Goal: Task Accomplishment & Management: Use online tool/utility

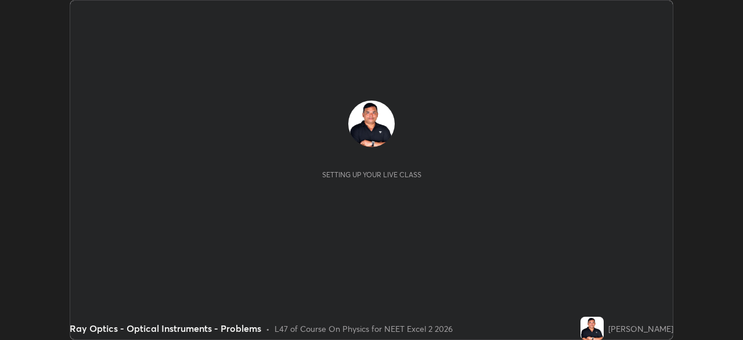
scroll to position [340, 742]
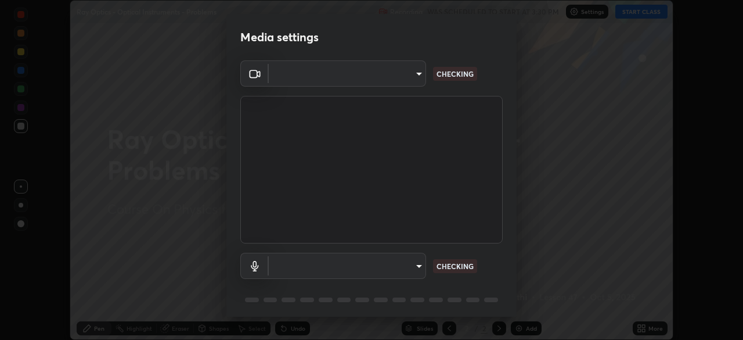
click at [347, 268] on body "Erase all Ray Optics - Optical Instruments - Problems Recording WAS SCHEDULED T…" at bounding box center [371, 170] width 743 height 340
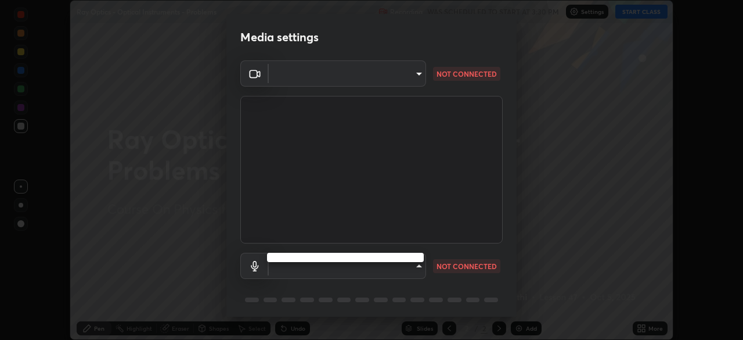
type input "a4e4d34a81fa093629e82a09c8f5b6e600f696cc3d223142969851568b1512d5"
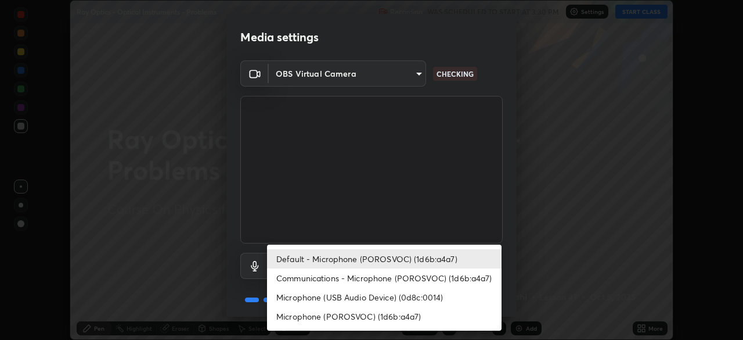
click at [354, 316] on li "Microphone (POROSVOC) (1d6b:a4a7)" at bounding box center [384, 315] width 235 height 19
type input "45ee9585c3516354bbc68ebe9fda96d54f3a81715ffeee11b0e9d0b64ce873fa"
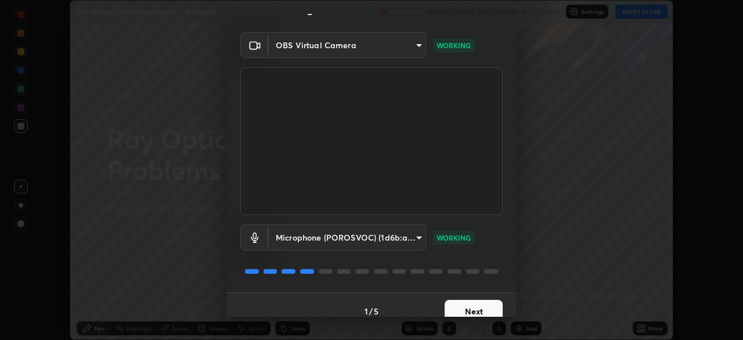
scroll to position [41, 0]
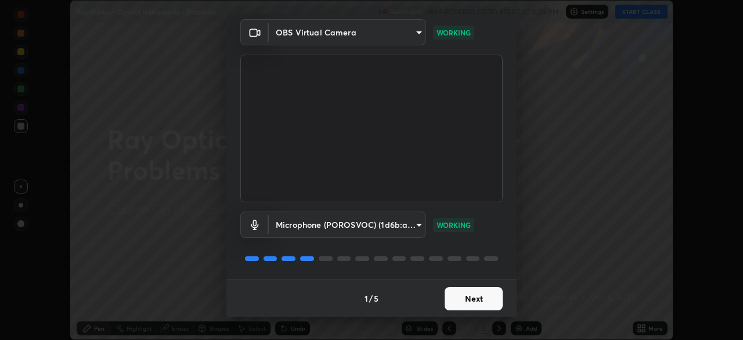
click at [475, 295] on button "Next" at bounding box center [474, 298] width 58 height 23
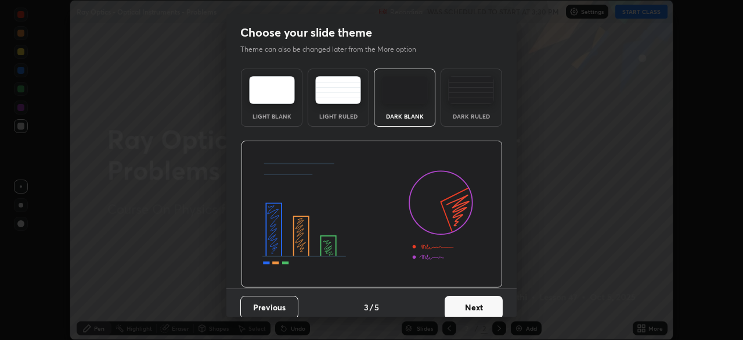
click at [483, 297] on button "Next" at bounding box center [474, 306] width 58 height 23
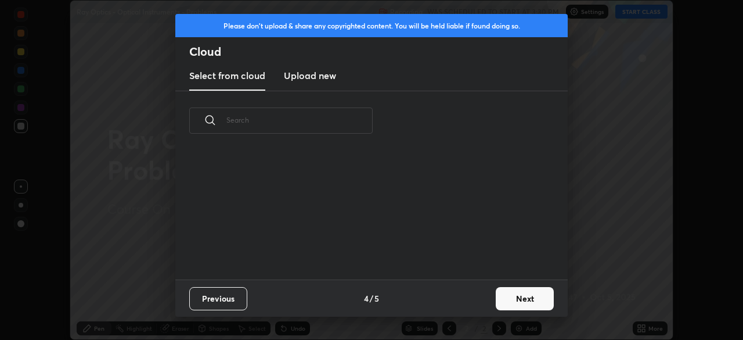
click at [485, 300] on div "Previous 4 / 5 Next" at bounding box center [371, 297] width 392 height 37
click at [520, 295] on button "Next" at bounding box center [525, 298] width 58 height 23
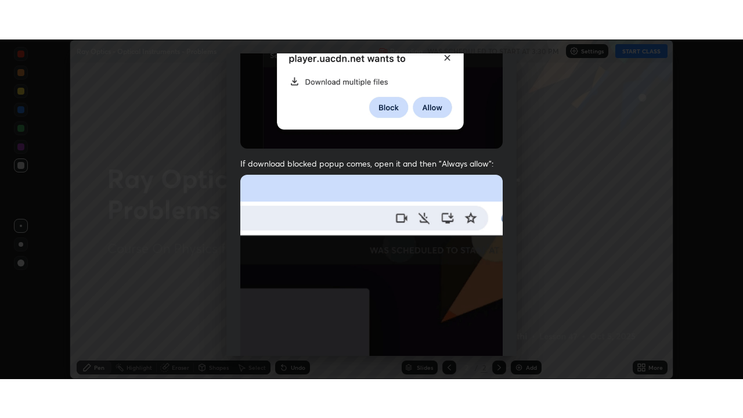
scroll to position [278, 0]
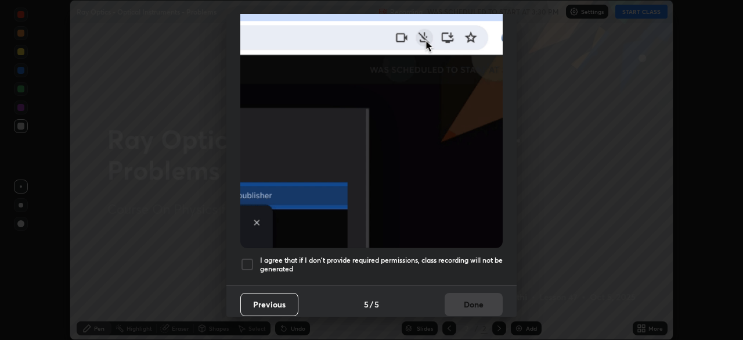
click at [246, 258] on div at bounding box center [247, 264] width 14 height 14
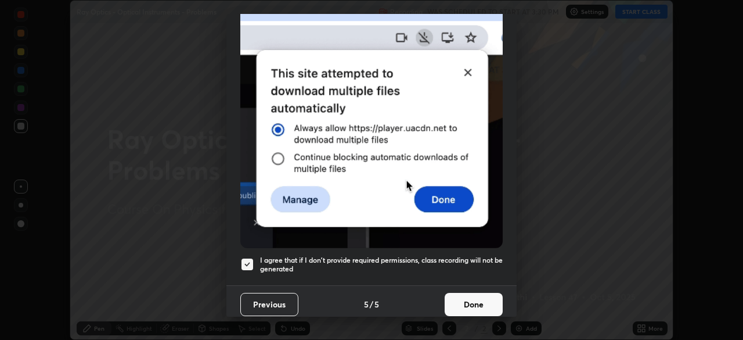
click at [474, 293] on button "Done" at bounding box center [474, 304] width 58 height 23
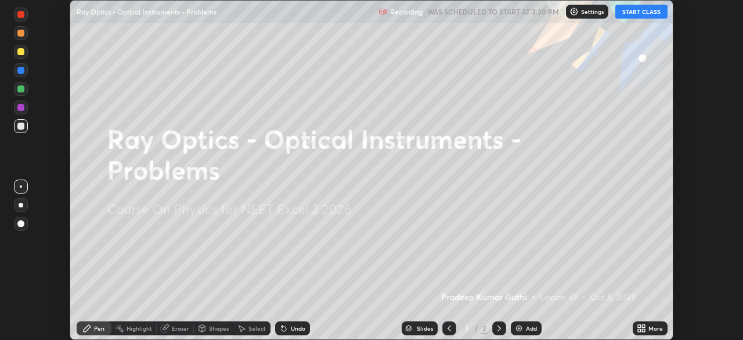
click at [629, 12] on button "START CLASS" at bounding box center [641, 12] width 52 height 14
click at [529, 329] on div "Add" at bounding box center [531, 328] width 11 height 6
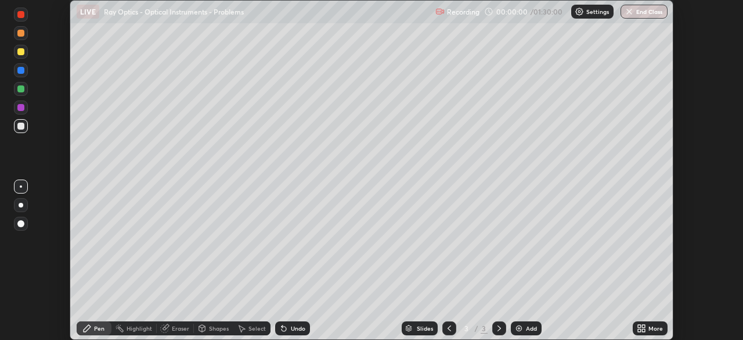
click at [639, 326] on icon at bounding box center [639, 325] width 3 height 3
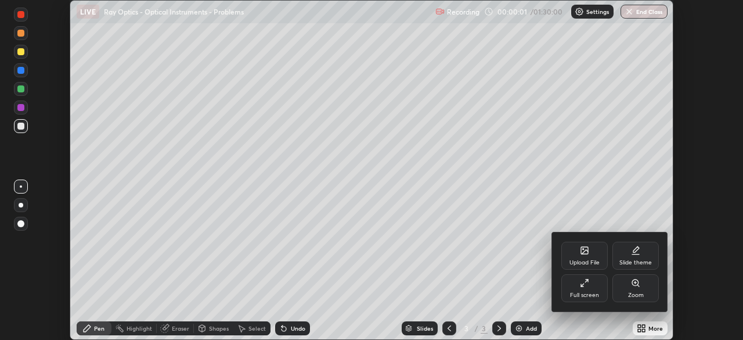
click at [582, 286] on icon at bounding box center [582, 285] width 2 height 2
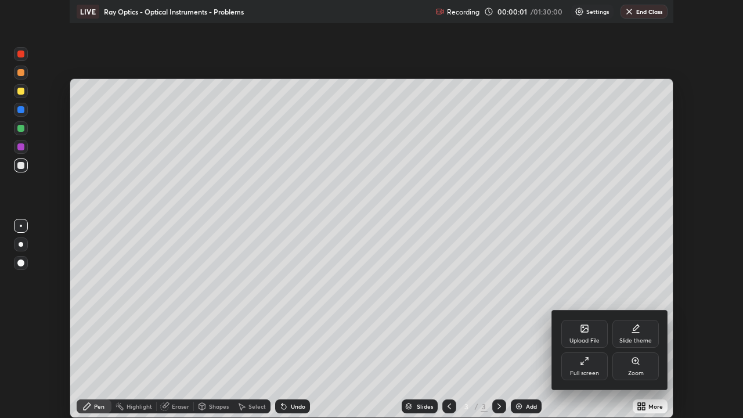
scroll to position [418, 743]
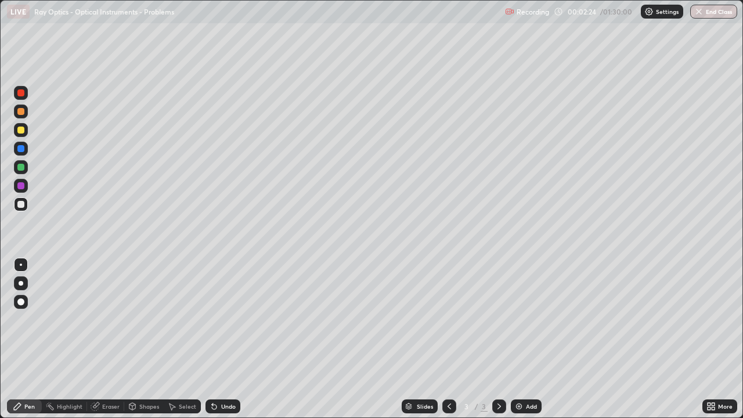
click at [21, 129] on div at bounding box center [20, 130] width 7 height 7
click at [24, 201] on div at bounding box center [21, 204] width 14 height 14
click at [23, 165] on div at bounding box center [20, 167] width 7 height 7
click at [222, 339] on div "Undo" at bounding box center [228, 406] width 15 height 6
click at [27, 205] on div at bounding box center [21, 204] width 14 height 14
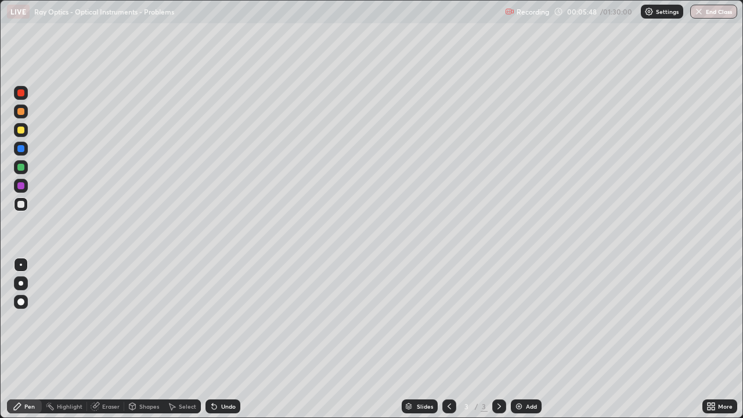
click at [229, 339] on div "Undo" at bounding box center [228, 406] width 15 height 6
click at [228, 339] on div "Undo" at bounding box center [228, 406] width 15 height 6
click at [230, 339] on div "Undo" at bounding box center [228, 406] width 15 height 6
click at [231, 339] on div "Undo" at bounding box center [228, 406] width 15 height 6
click at [230, 339] on div "Undo" at bounding box center [228, 406] width 15 height 6
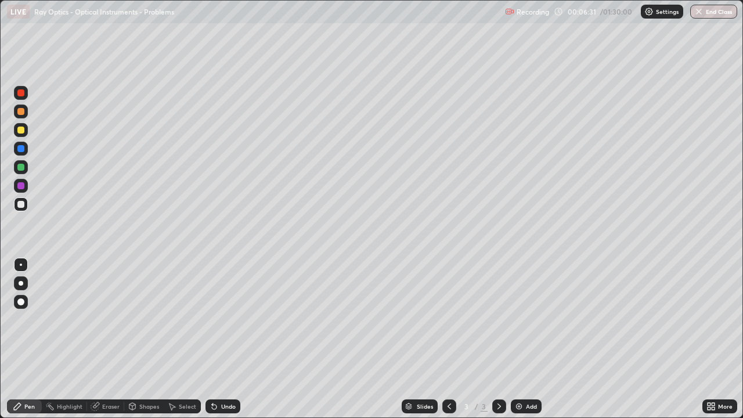
click at [226, 339] on div "Undo" at bounding box center [222, 406] width 35 height 14
click at [23, 167] on div at bounding box center [20, 167] width 7 height 7
click at [23, 132] on div at bounding box center [20, 130] width 7 height 7
click at [23, 165] on div at bounding box center [20, 167] width 7 height 7
click at [225, 339] on div "Undo" at bounding box center [222, 406] width 35 height 14
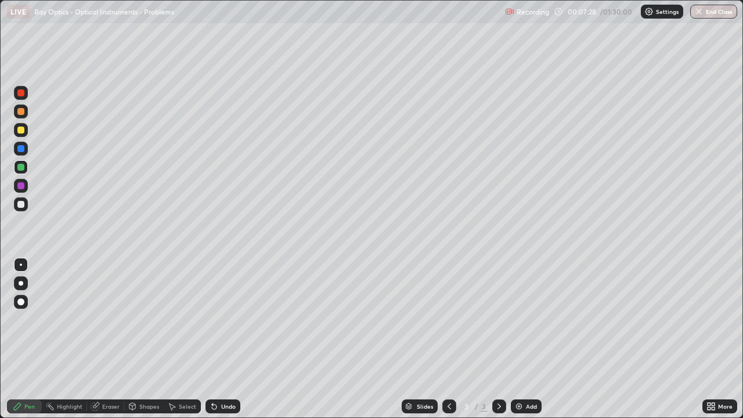
click at [19, 132] on div at bounding box center [20, 130] width 7 height 7
click at [26, 168] on div at bounding box center [21, 167] width 14 height 14
click at [25, 202] on div at bounding box center [21, 204] width 14 height 14
click at [226, 339] on div "Undo" at bounding box center [222, 406] width 35 height 14
click at [26, 168] on div at bounding box center [21, 167] width 14 height 14
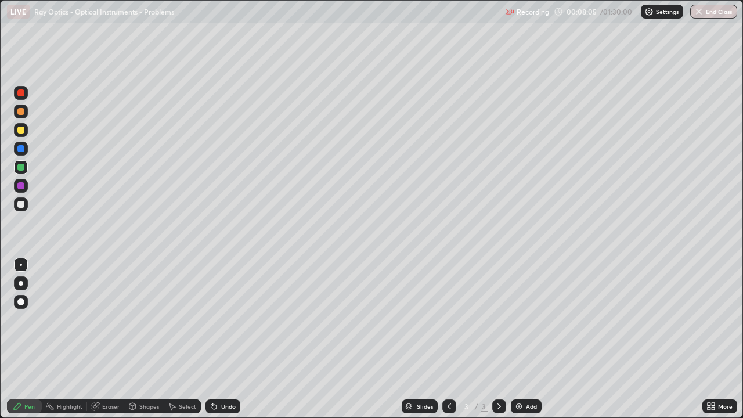
click at [23, 203] on div at bounding box center [20, 204] width 7 height 7
click at [226, 339] on div "Undo" at bounding box center [228, 406] width 15 height 6
click at [522, 339] on img at bounding box center [518, 406] width 9 height 9
click at [21, 131] on div at bounding box center [20, 130] width 7 height 7
click at [21, 207] on div at bounding box center [20, 204] width 7 height 7
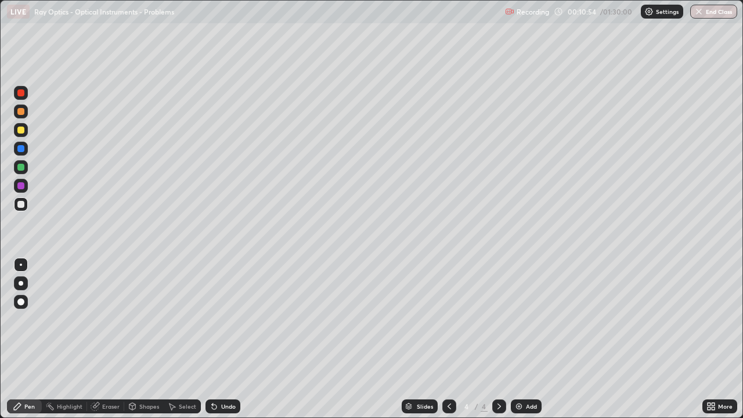
click at [226, 339] on div "Undo" at bounding box center [228, 406] width 15 height 6
click at [232, 339] on div "Undo" at bounding box center [228, 406] width 15 height 6
click at [18, 164] on div at bounding box center [20, 167] width 7 height 7
click at [26, 209] on div at bounding box center [21, 204] width 14 height 14
click at [23, 166] on div at bounding box center [20, 167] width 7 height 7
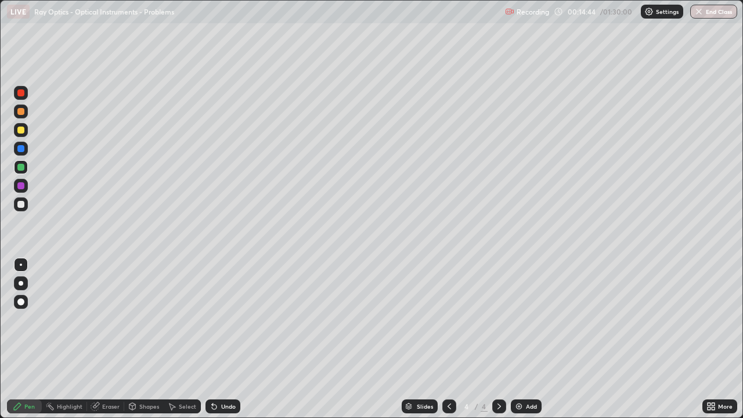
click at [221, 339] on div "Undo" at bounding box center [222, 406] width 35 height 14
click at [26, 203] on div at bounding box center [21, 204] width 14 height 14
click at [217, 339] on icon at bounding box center [214, 406] width 9 height 9
click at [113, 339] on div "Eraser" at bounding box center [110, 406] width 17 height 6
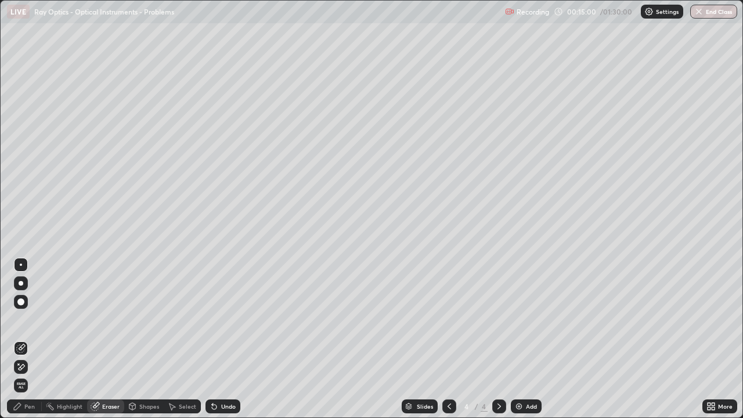
click at [33, 339] on div "Pen" at bounding box center [29, 406] width 10 height 6
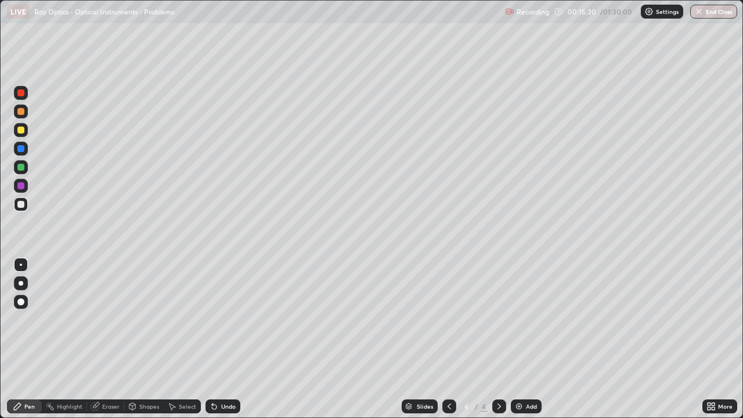
click at [21, 205] on div at bounding box center [20, 204] width 7 height 7
click at [24, 128] on div at bounding box center [20, 130] width 7 height 7
click at [24, 168] on div at bounding box center [20, 167] width 7 height 7
click at [26, 205] on div at bounding box center [21, 204] width 14 height 14
click at [21, 92] on div at bounding box center [20, 92] width 7 height 7
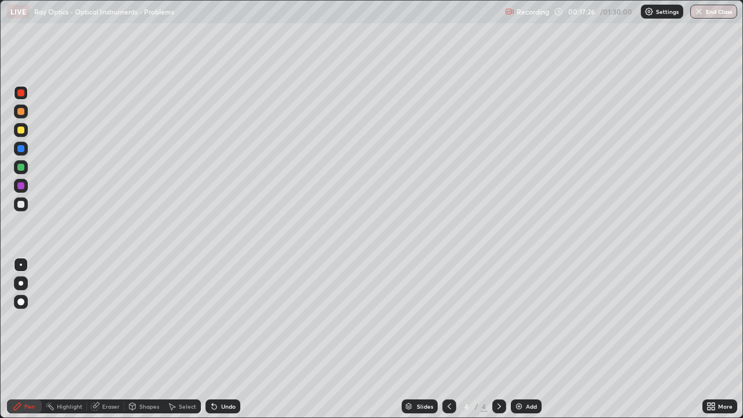
click at [27, 182] on div at bounding box center [21, 186] width 14 height 14
click at [21, 205] on div at bounding box center [20, 204] width 7 height 7
click at [526, 339] on div "Add" at bounding box center [531, 406] width 11 height 6
click at [232, 339] on div "Undo" at bounding box center [228, 406] width 15 height 6
click at [234, 339] on div "Undo" at bounding box center [228, 406] width 15 height 6
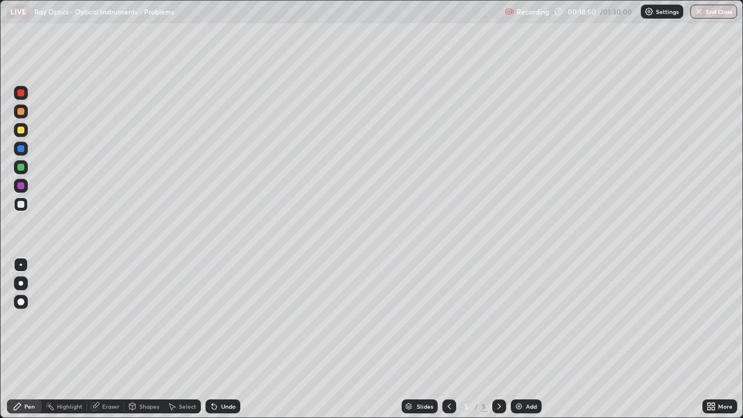
click at [19, 167] on div at bounding box center [20, 167] width 7 height 7
click at [442, 339] on div at bounding box center [449, 406] width 14 height 14
click at [498, 339] on icon at bounding box center [499, 406] width 9 height 9
click at [22, 202] on div at bounding box center [20, 204] width 7 height 7
click at [20, 166] on div at bounding box center [20, 167] width 7 height 7
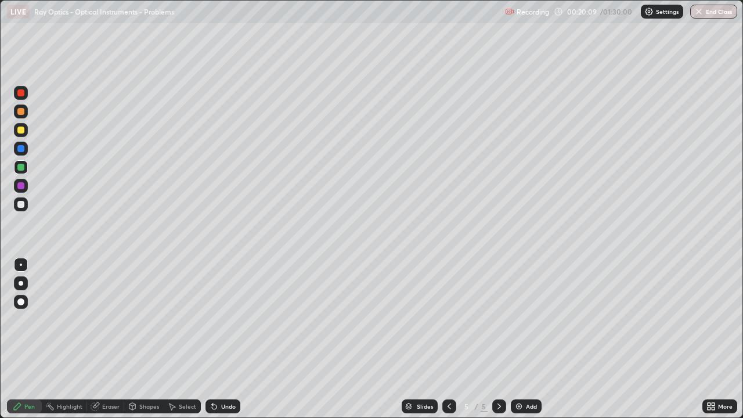
click at [18, 129] on div at bounding box center [20, 130] width 7 height 7
click at [449, 339] on icon at bounding box center [449, 406] width 9 height 9
click at [498, 339] on icon at bounding box center [499, 406] width 9 height 9
click at [22, 204] on div at bounding box center [20, 204] width 7 height 7
click at [17, 169] on div at bounding box center [20, 167] width 7 height 7
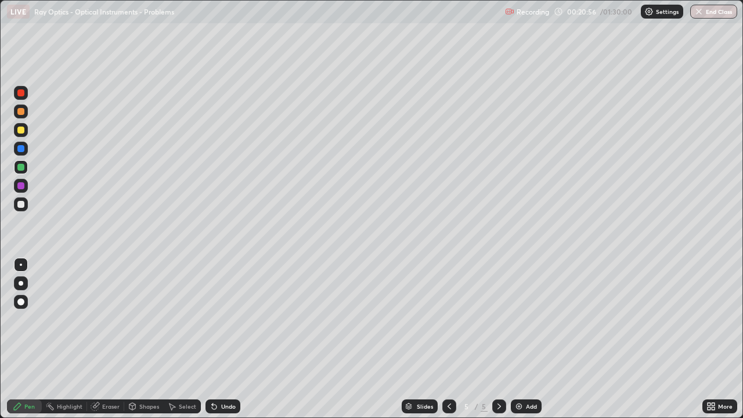
click at [22, 206] on div at bounding box center [20, 204] width 7 height 7
click at [221, 339] on div "Undo" at bounding box center [228, 406] width 15 height 6
click at [218, 339] on div "Undo" at bounding box center [222, 406] width 35 height 14
click at [219, 339] on div "Undo" at bounding box center [222, 406] width 35 height 14
click at [23, 127] on div at bounding box center [20, 130] width 7 height 7
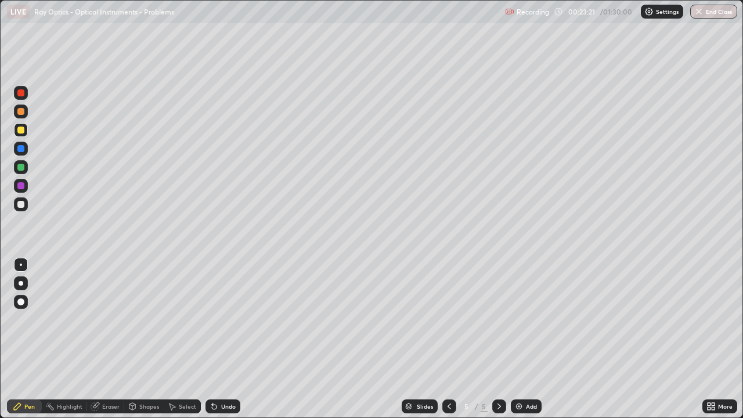
click at [114, 339] on div "Eraser" at bounding box center [110, 406] width 17 height 6
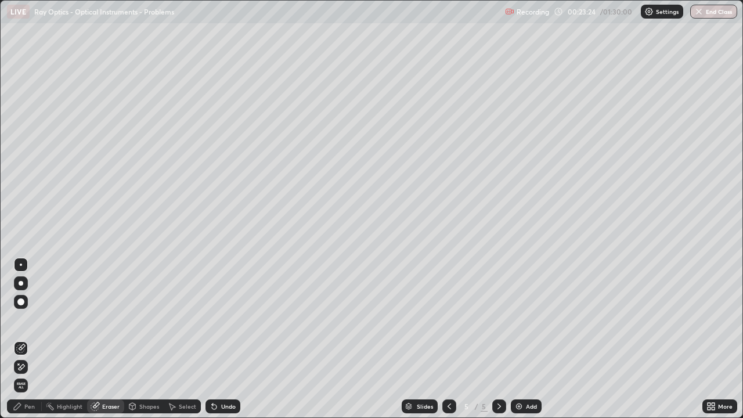
click at [33, 339] on div "Pen" at bounding box center [29, 406] width 10 height 6
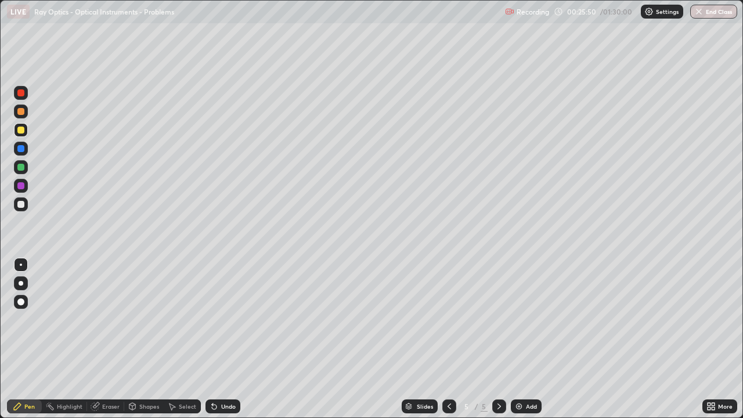
click at [448, 339] on icon at bounding box center [449, 406] width 9 height 9
click at [498, 339] on icon at bounding box center [499, 406] width 9 height 9
click at [497, 339] on icon at bounding box center [499, 406] width 9 height 9
click at [524, 339] on div "Add" at bounding box center [526, 406] width 31 height 14
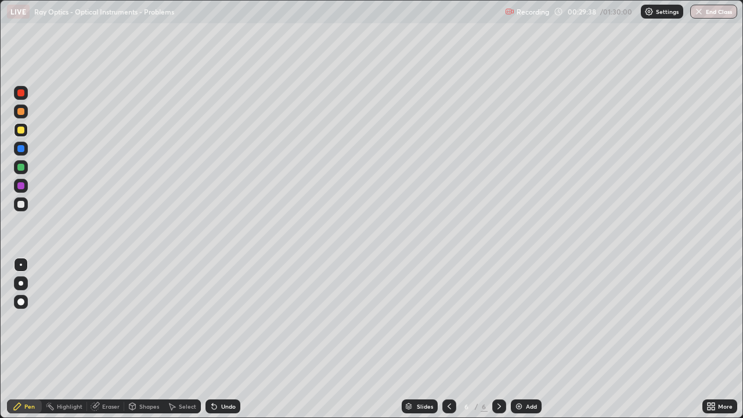
click at [22, 202] on div at bounding box center [20, 204] width 7 height 7
click at [228, 339] on div "Undo" at bounding box center [228, 406] width 15 height 6
click at [23, 168] on div at bounding box center [20, 167] width 7 height 7
click at [24, 150] on div at bounding box center [20, 148] width 7 height 7
click at [22, 204] on div at bounding box center [20, 204] width 7 height 7
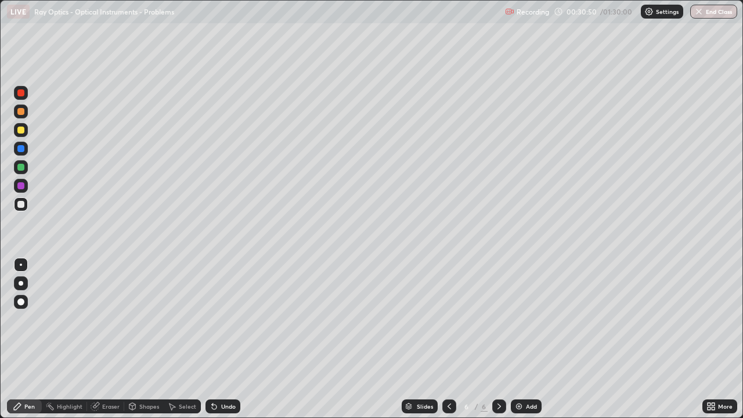
click at [23, 128] on div at bounding box center [20, 130] width 7 height 7
click at [22, 210] on div at bounding box center [21, 204] width 14 height 14
click at [23, 129] on div at bounding box center [20, 130] width 7 height 7
click at [224, 339] on div "Undo" at bounding box center [222, 406] width 35 height 14
click at [228, 339] on div "Undo" at bounding box center [228, 406] width 15 height 6
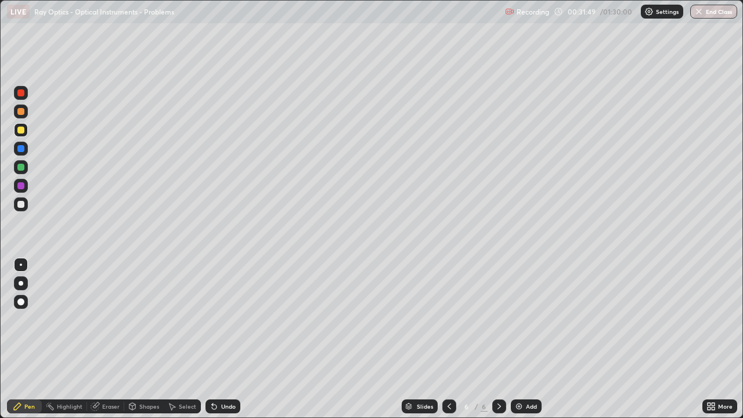
click at [229, 339] on div "Undo" at bounding box center [228, 406] width 15 height 6
click at [226, 339] on div "Undo" at bounding box center [228, 406] width 15 height 6
click at [228, 339] on div "Undo" at bounding box center [228, 406] width 15 height 6
click at [21, 205] on div at bounding box center [20, 204] width 7 height 7
click at [222, 339] on div "Undo" at bounding box center [228, 406] width 15 height 6
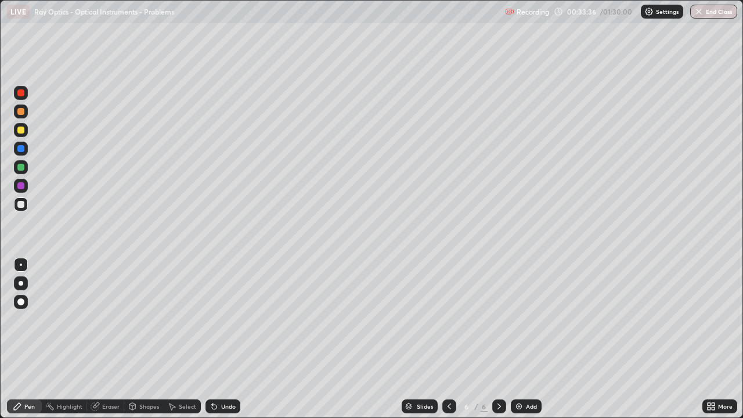
click at [20, 165] on div at bounding box center [20, 167] width 7 height 7
click at [221, 339] on div "Undo" at bounding box center [228, 406] width 15 height 6
click at [217, 339] on icon at bounding box center [214, 406] width 9 height 9
click at [226, 339] on div "Undo" at bounding box center [222, 406] width 35 height 14
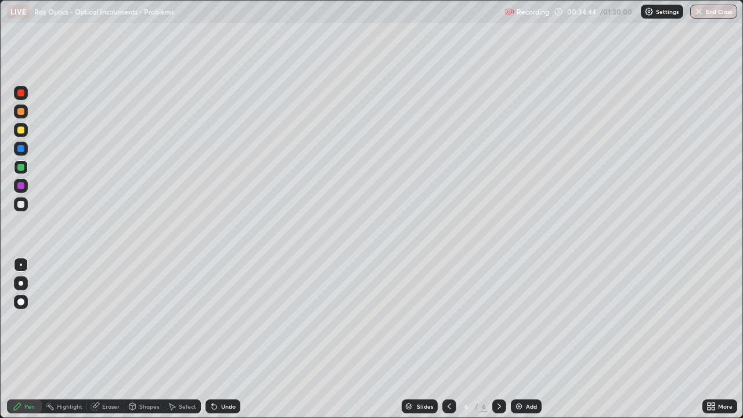
click at [223, 339] on div "Undo" at bounding box center [228, 406] width 15 height 6
click at [21, 148] on div at bounding box center [20, 148] width 7 height 7
click at [23, 130] on div at bounding box center [20, 130] width 7 height 7
click at [19, 168] on div at bounding box center [20, 167] width 7 height 7
click at [21, 205] on div at bounding box center [20, 204] width 7 height 7
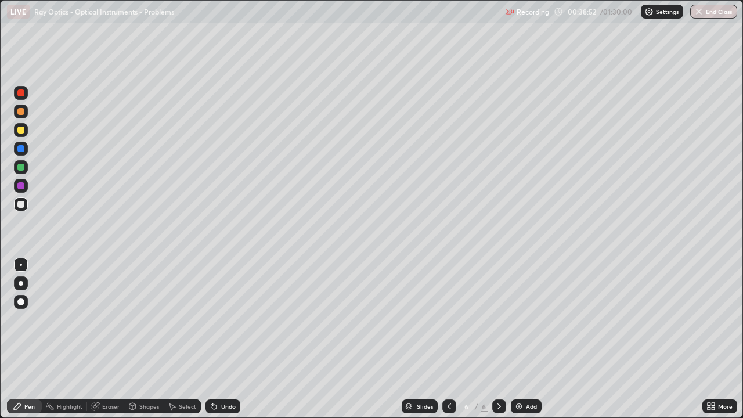
click at [218, 339] on div "Undo" at bounding box center [222, 406] width 35 height 14
click at [215, 339] on icon at bounding box center [214, 406] width 9 height 9
click at [19, 128] on div at bounding box center [20, 130] width 7 height 7
click at [18, 167] on div at bounding box center [20, 167] width 7 height 7
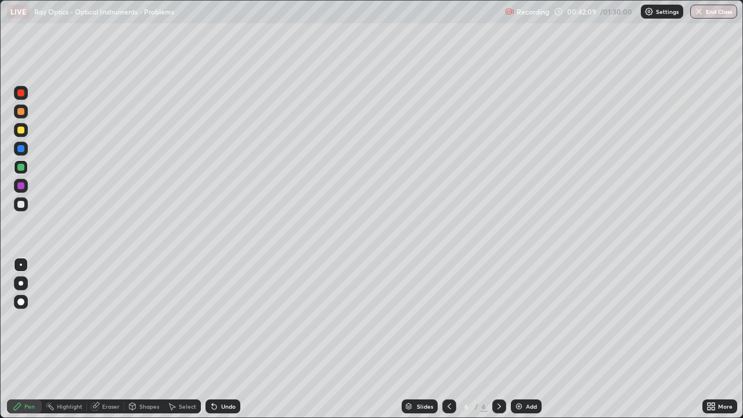
click at [226, 339] on div "Undo" at bounding box center [228, 406] width 15 height 6
click at [222, 339] on div "Undo" at bounding box center [228, 406] width 15 height 6
click at [223, 339] on div "Undo" at bounding box center [222, 406] width 35 height 14
click at [221, 339] on div "Undo" at bounding box center [228, 406] width 15 height 6
click at [526, 339] on div "Add" at bounding box center [531, 406] width 11 height 6
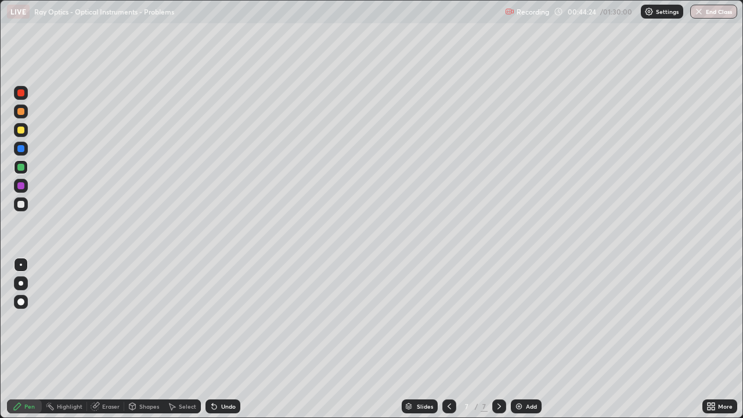
click at [19, 203] on div at bounding box center [20, 204] width 7 height 7
click at [22, 129] on div at bounding box center [20, 130] width 7 height 7
click at [19, 204] on div at bounding box center [20, 204] width 7 height 7
click at [22, 168] on div at bounding box center [20, 167] width 7 height 7
click at [24, 203] on div at bounding box center [20, 204] width 7 height 7
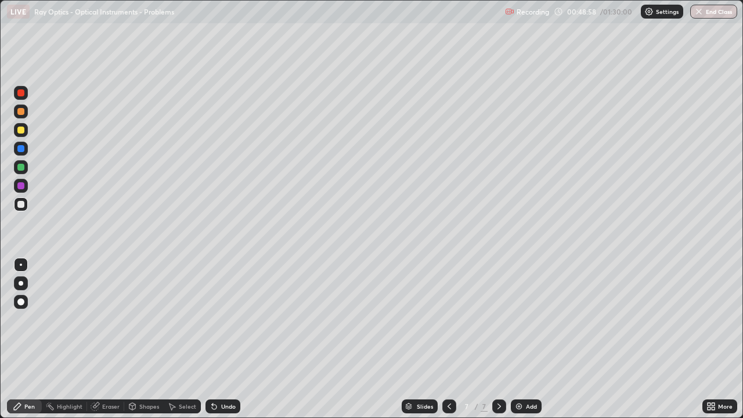
click at [23, 204] on div at bounding box center [20, 204] width 7 height 7
click at [23, 166] on div at bounding box center [20, 167] width 7 height 7
click at [25, 131] on div at bounding box center [21, 130] width 14 height 14
click at [24, 147] on div at bounding box center [20, 148] width 7 height 7
click at [179, 339] on div "Select" at bounding box center [187, 406] width 17 height 6
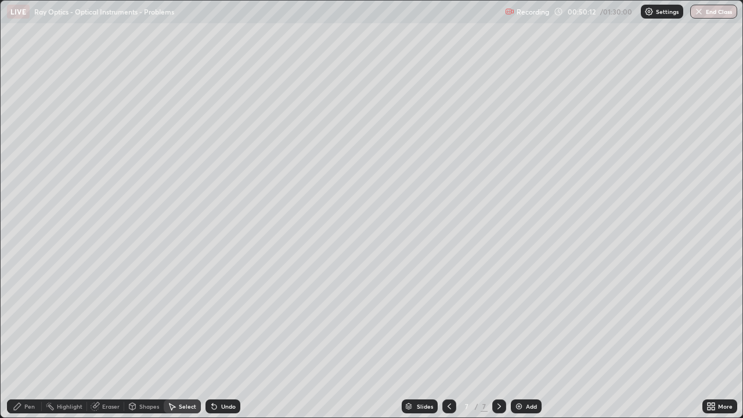
click at [218, 339] on div "Undo" at bounding box center [222, 406] width 35 height 14
click at [26, 339] on div "Pen" at bounding box center [29, 406] width 10 height 6
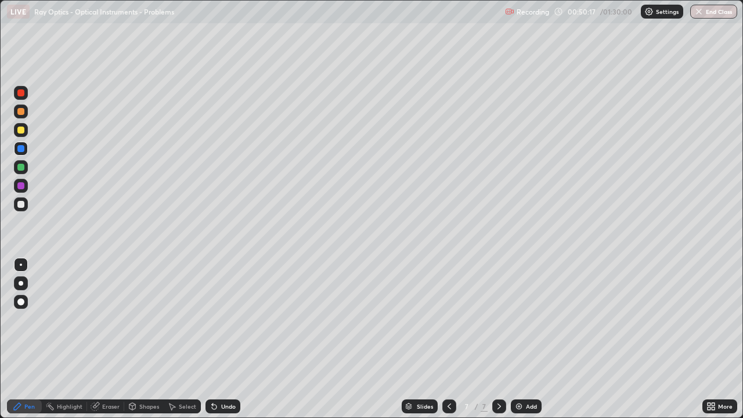
click at [221, 339] on div "Undo" at bounding box center [222, 406] width 35 height 14
click at [21, 168] on div at bounding box center [20, 167] width 7 height 7
click at [22, 208] on div at bounding box center [21, 204] width 14 height 14
click at [226, 339] on div "Undo" at bounding box center [222, 406] width 35 height 14
click at [221, 339] on div "Undo" at bounding box center [228, 406] width 15 height 6
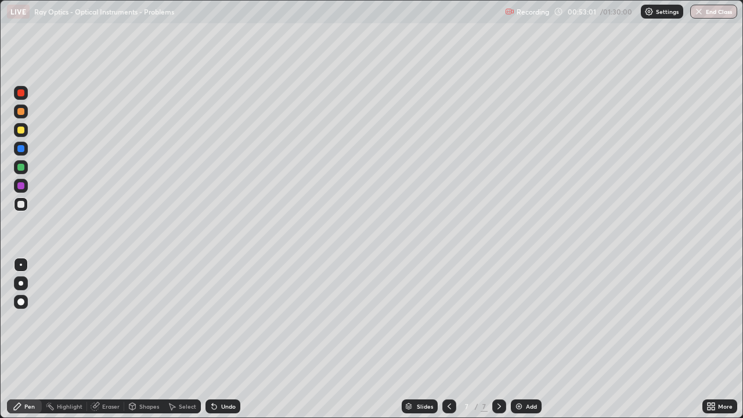
click at [22, 166] on div at bounding box center [20, 167] width 7 height 7
click at [26, 203] on div at bounding box center [21, 204] width 14 height 14
click at [24, 165] on div at bounding box center [20, 167] width 7 height 7
click at [20, 130] on div at bounding box center [20, 130] width 7 height 7
click at [21, 149] on div at bounding box center [20, 148] width 7 height 7
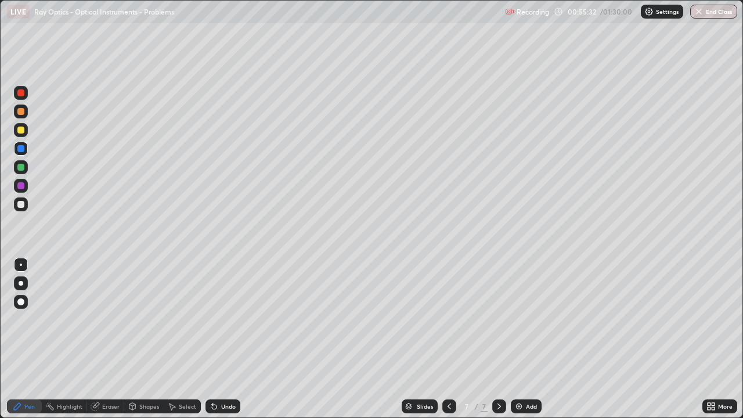
click at [26, 168] on div at bounding box center [21, 167] width 14 height 14
click at [21, 130] on div at bounding box center [20, 130] width 7 height 7
click at [448, 339] on icon at bounding box center [449, 406] width 3 height 6
click at [499, 339] on icon at bounding box center [498, 406] width 3 height 6
click at [522, 339] on div "Add" at bounding box center [526, 406] width 31 height 14
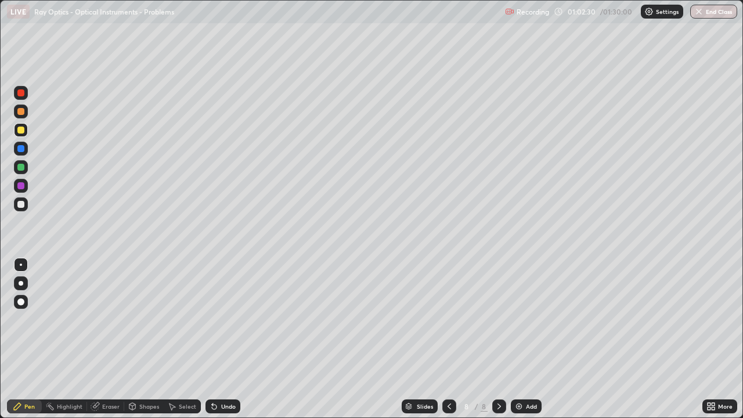
click at [22, 205] on div at bounding box center [20, 204] width 7 height 7
click at [221, 339] on div "Undo" at bounding box center [228, 406] width 15 height 6
click at [222, 339] on div "Undo" at bounding box center [228, 406] width 15 height 6
click at [21, 165] on div at bounding box center [20, 167] width 7 height 7
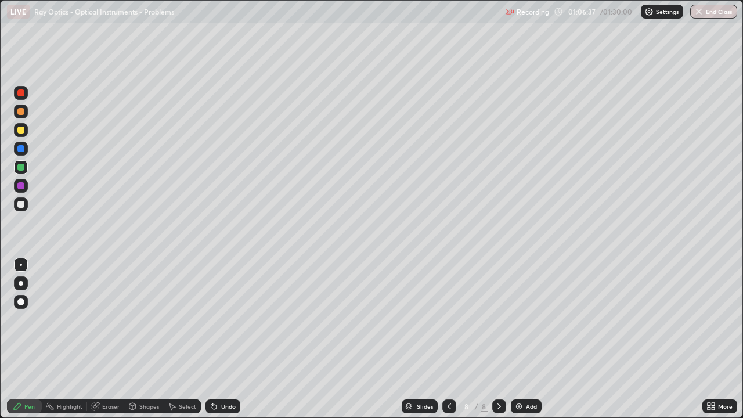
click at [222, 339] on div "Undo" at bounding box center [228, 406] width 15 height 6
click at [21, 205] on div at bounding box center [20, 204] width 7 height 7
click at [26, 166] on div at bounding box center [21, 167] width 14 height 14
click at [21, 131] on div at bounding box center [20, 130] width 7 height 7
click at [526, 339] on div "Add" at bounding box center [531, 406] width 11 height 6
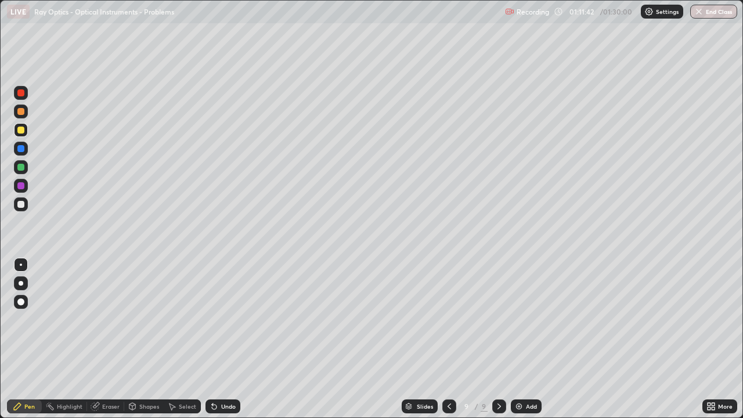
click at [23, 203] on div at bounding box center [20, 204] width 7 height 7
click at [21, 168] on div at bounding box center [20, 167] width 7 height 7
click at [21, 131] on div at bounding box center [20, 130] width 7 height 7
click at [21, 168] on div at bounding box center [20, 167] width 7 height 7
click at [222, 339] on div "Undo" at bounding box center [228, 406] width 15 height 6
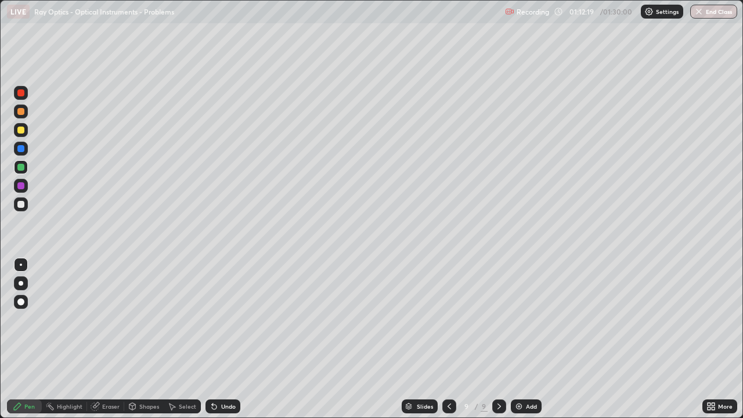
click at [19, 146] on div at bounding box center [20, 148] width 7 height 7
click at [20, 167] on div at bounding box center [20, 167] width 7 height 7
click at [109, 339] on div "Eraser" at bounding box center [110, 406] width 17 height 6
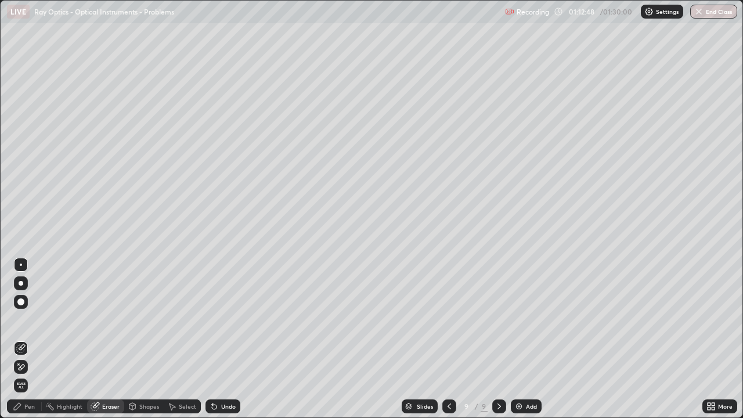
click at [21, 339] on icon at bounding box center [17, 406] width 9 height 9
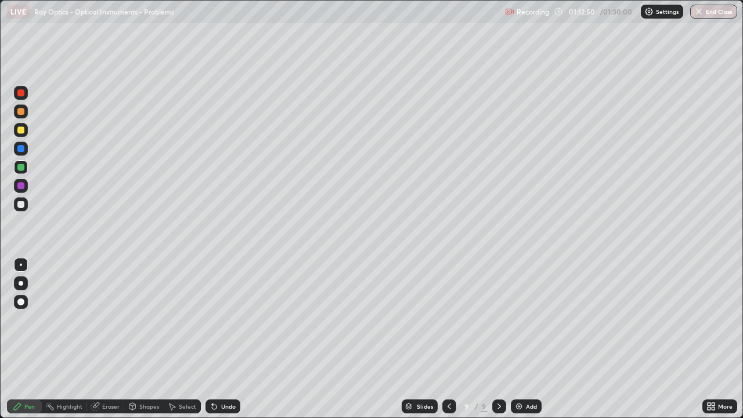
click at [112, 339] on div "Eraser" at bounding box center [110, 406] width 17 height 6
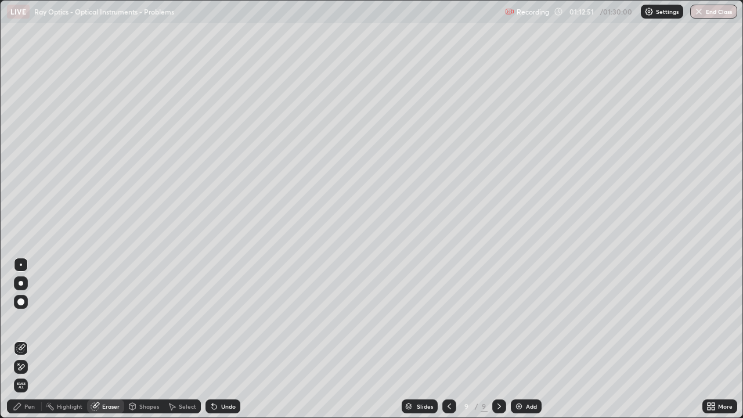
click at [28, 339] on div "Pen" at bounding box center [29, 406] width 10 height 6
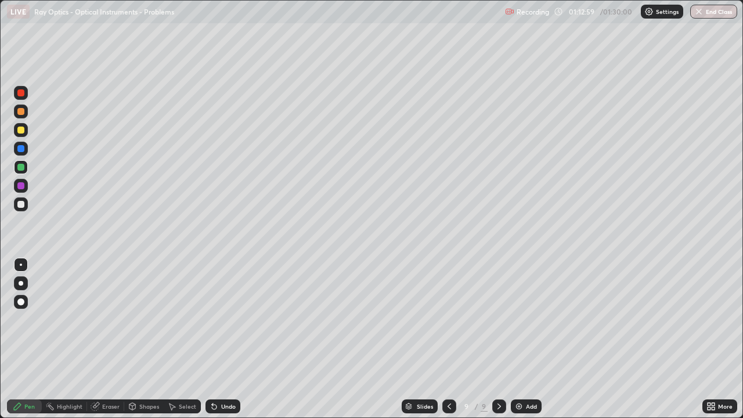
click at [20, 205] on div at bounding box center [20, 204] width 7 height 7
click at [21, 128] on div at bounding box center [20, 130] width 7 height 7
click at [104, 339] on div "Eraser" at bounding box center [110, 406] width 17 height 6
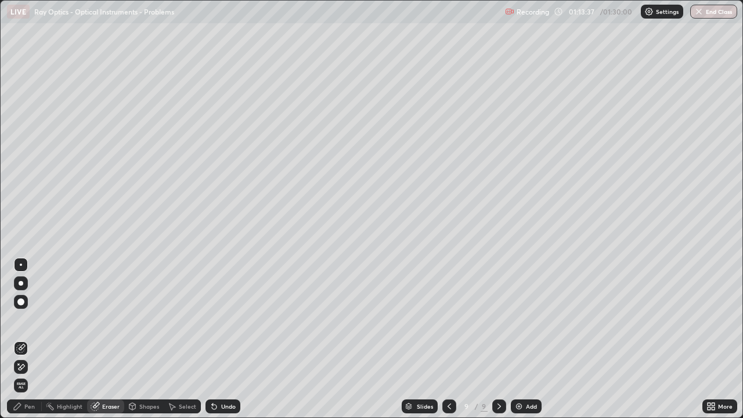
click at [30, 339] on div "Pen" at bounding box center [29, 406] width 10 height 6
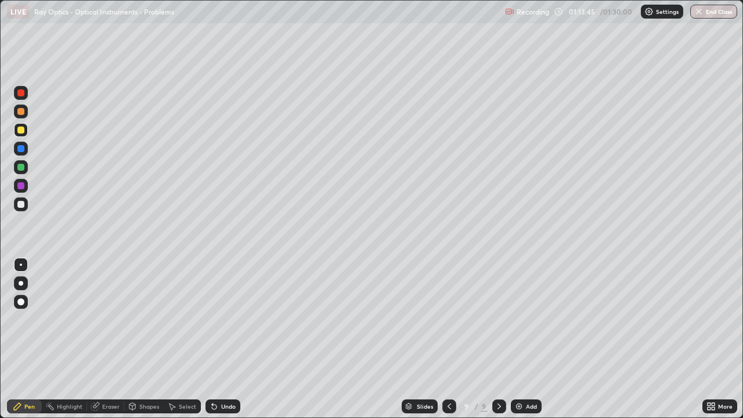
click at [22, 205] on div at bounding box center [20, 204] width 7 height 7
click at [23, 164] on div at bounding box center [20, 167] width 7 height 7
click at [24, 130] on div at bounding box center [20, 130] width 7 height 7
click at [23, 167] on div at bounding box center [20, 167] width 7 height 7
click at [25, 132] on div at bounding box center [21, 130] width 14 height 14
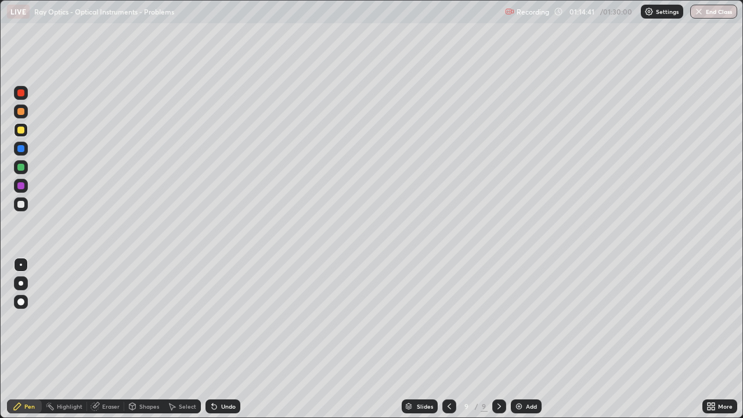
click at [21, 150] on div at bounding box center [20, 148] width 7 height 7
click at [20, 205] on div at bounding box center [20, 204] width 7 height 7
click at [448, 339] on icon at bounding box center [449, 406] width 3 height 6
click at [498, 339] on icon at bounding box center [499, 406] width 9 height 9
click at [227, 339] on div "Undo" at bounding box center [228, 406] width 15 height 6
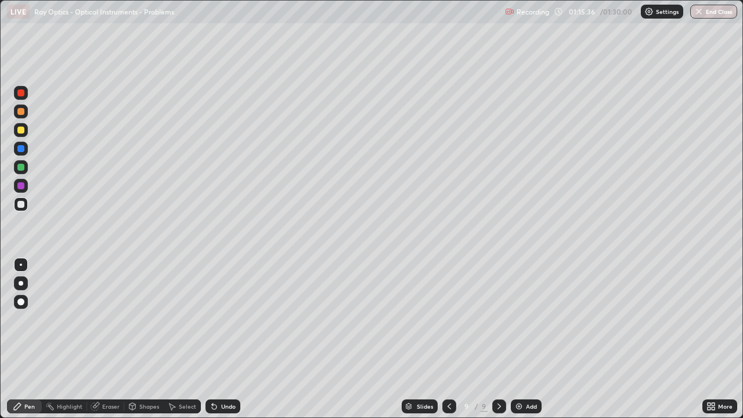
click at [223, 339] on div "Undo" at bounding box center [228, 406] width 15 height 6
click at [521, 339] on img at bounding box center [518, 406] width 9 height 9
click at [22, 132] on div at bounding box center [20, 130] width 7 height 7
click at [21, 204] on div at bounding box center [20, 204] width 7 height 7
click at [222, 339] on div "Undo" at bounding box center [222, 406] width 35 height 14
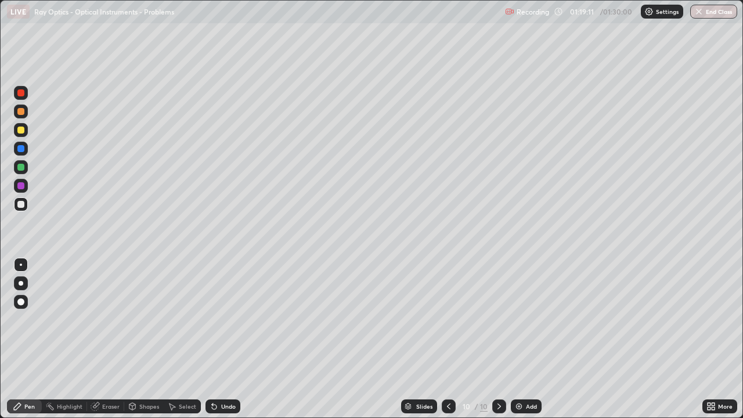
click at [227, 339] on div "Undo" at bounding box center [228, 406] width 15 height 6
click at [20, 167] on div at bounding box center [20, 167] width 7 height 7
click at [227, 339] on div "Undo" at bounding box center [228, 406] width 15 height 6
click at [229, 339] on div "Undo" at bounding box center [228, 406] width 15 height 6
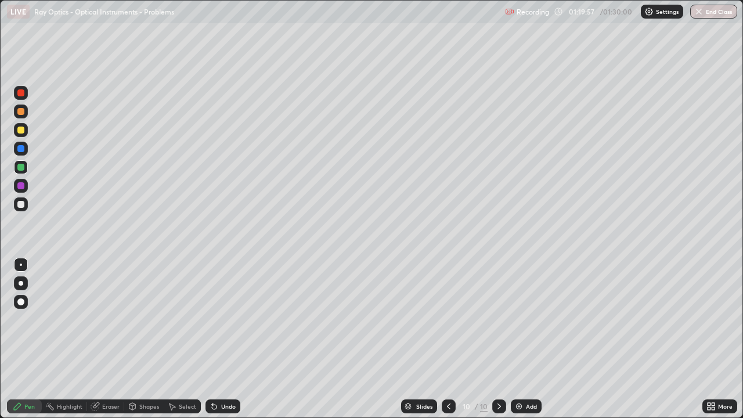
click at [229, 339] on div "Undo" at bounding box center [228, 406] width 15 height 6
click at [231, 339] on div "Undo" at bounding box center [228, 406] width 15 height 6
click at [232, 339] on div "Undo" at bounding box center [222, 406] width 35 height 14
click at [233, 339] on div "Undo" at bounding box center [228, 406] width 15 height 6
click at [230, 339] on div "Undo" at bounding box center [222, 406] width 35 height 14
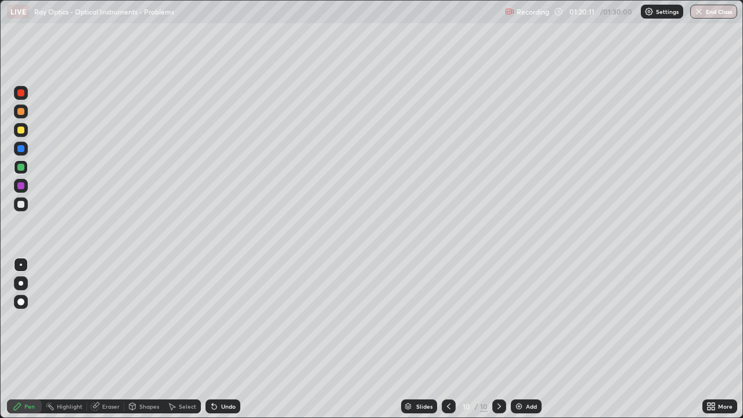
click at [17, 170] on div at bounding box center [21, 167] width 14 height 14
click at [20, 129] on div at bounding box center [20, 130] width 7 height 7
click at [230, 339] on div "Undo" at bounding box center [222, 406] width 35 height 14
click at [21, 169] on div at bounding box center [20, 167] width 7 height 7
click at [21, 149] on div at bounding box center [20, 148] width 7 height 7
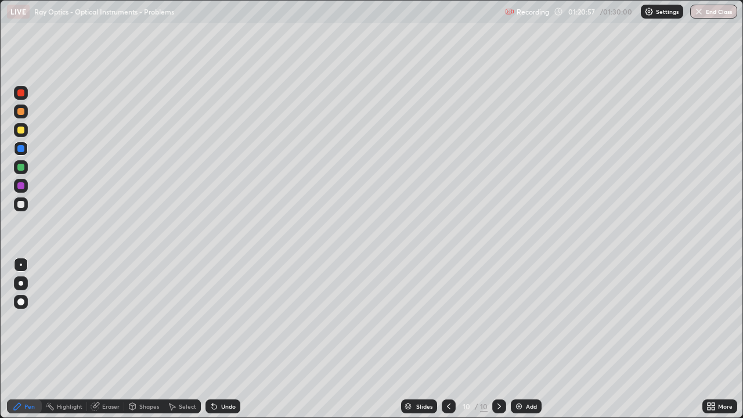
click at [20, 169] on div at bounding box center [20, 167] width 7 height 7
click at [21, 205] on div at bounding box center [20, 204] width 7 height 7
click at [20, 131] on div at bounding box center [20, 130] width 7 height 7
click at [23, 167] on div at bounding box center [20, 167] width 7 height 7
click at [225, 339] on div "Undo" at bounding box center [228, 406] width 15 height 6
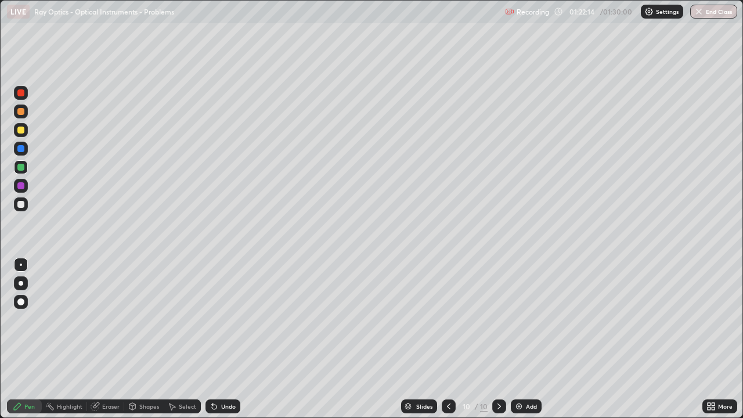
click at [229, 339] on div "Undo" at bounding box center [228, 406] width 15 height 6
click at [23, 123] on div at bounding box center [21, 130] width 14 height 14
click at [20, 167] on div at bounding box center [20, 167] width 7 height 7
click at [449, 339] on icon at bounding box center [448, 406] width 9 height 9
click at [493, 339] on div at bounding box center [499, 406] width 14 height 14
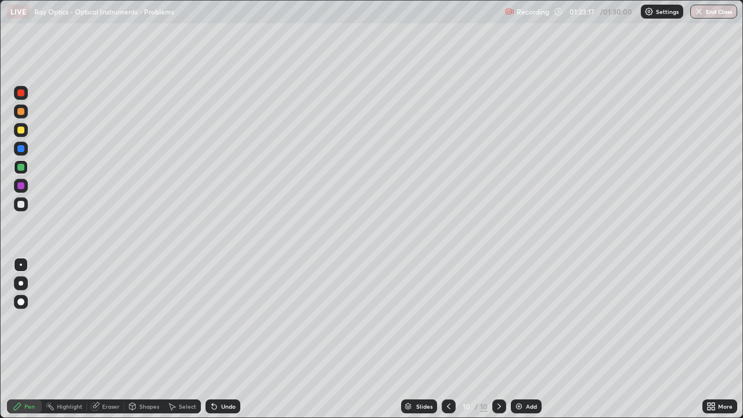
click at [447, 339] on icon at bounding box center [448, 406] width 9 height 9
click at [497, 339] on icon at bounding box center [499, 406] width 9 height 9
click at [223, 339] on div "Undo" at bounding box center [228, 406] width 15 height 6
click at [212, 339] on icon at bounding box center [214, 407] width 5 height 5
click at [21, 111] on div at bounding box center [20, 111] width 7 height 7
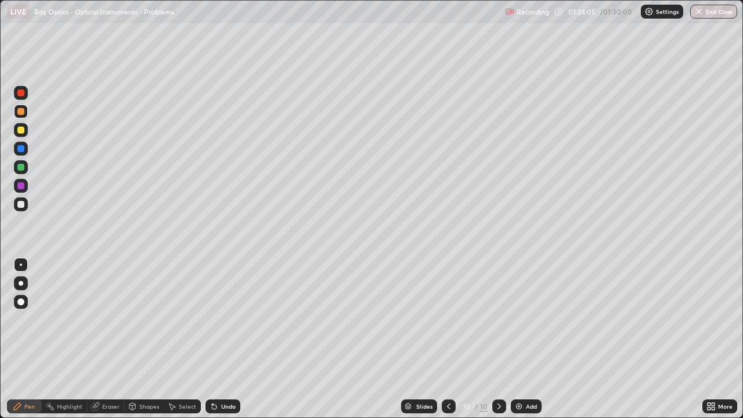
click at [20, 204] on div at bounding box center [20, 204] width 7 height 7
click at [23, 113] on div at bounding box center [20, 111] width 7 height 7
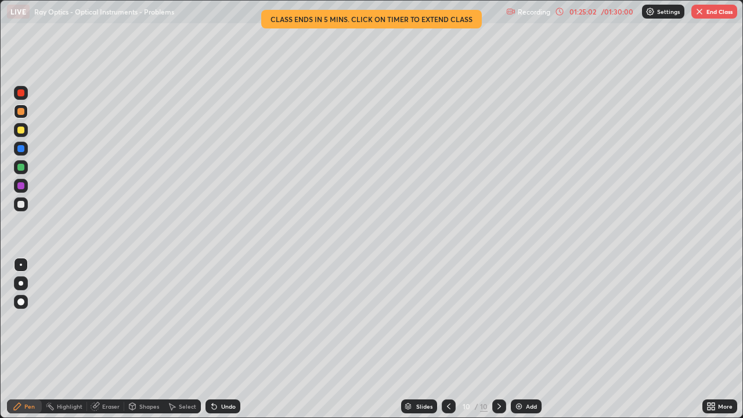
click at [591, 12] on div "01:25:02" at bounding box center [583, 11] width 33 height 7
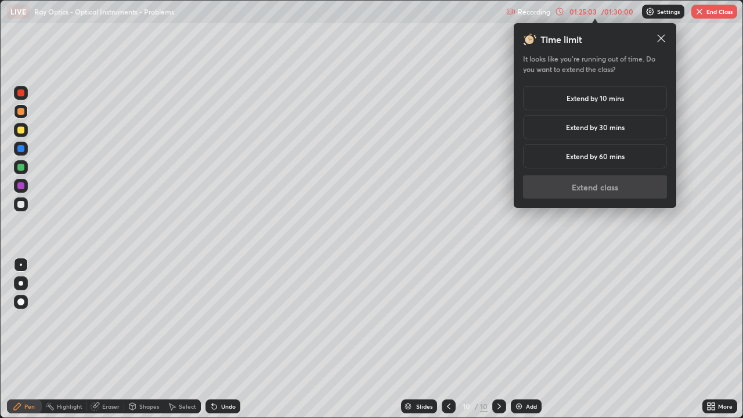
click at [585, 100] on h5 "Extend by 10 mins" at bounding box center [595, 98] width 57 height 10
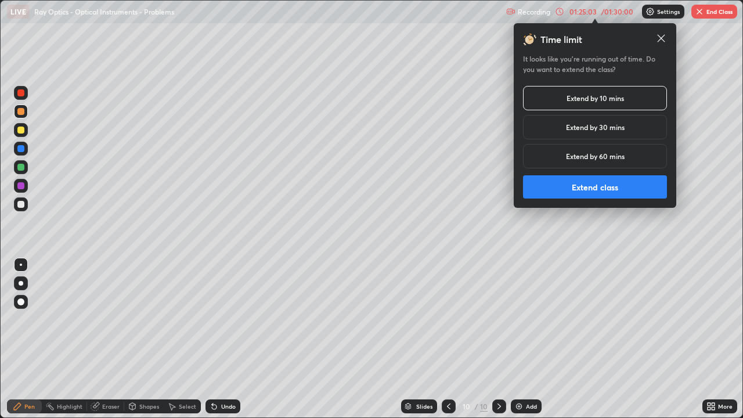
click at [569, 187] on button "Extend class" at bounding box center [595, 186] width 144 height 23
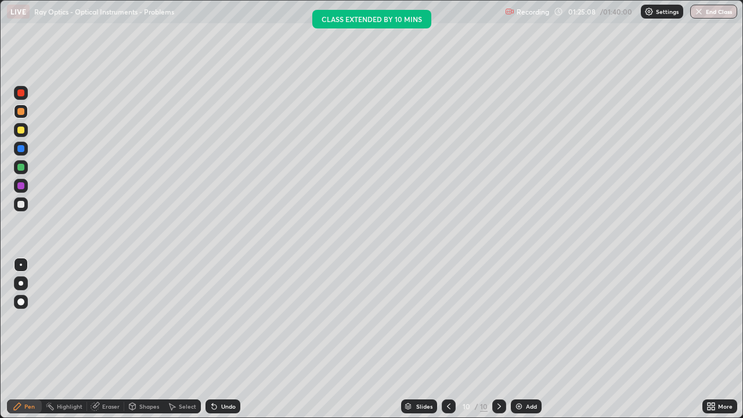
click at [22, 205] on div at bounding box center [20, 204] width 7 height 7
click at [20, 149] on div at bounding box center [20, 148] width 7 height 7
click at [22, 204] on div at bounding box center [20, 204] width 7 height 7
click at [221, 339] on div "Undo" at bounding box center [228, 406] width 15 height 6
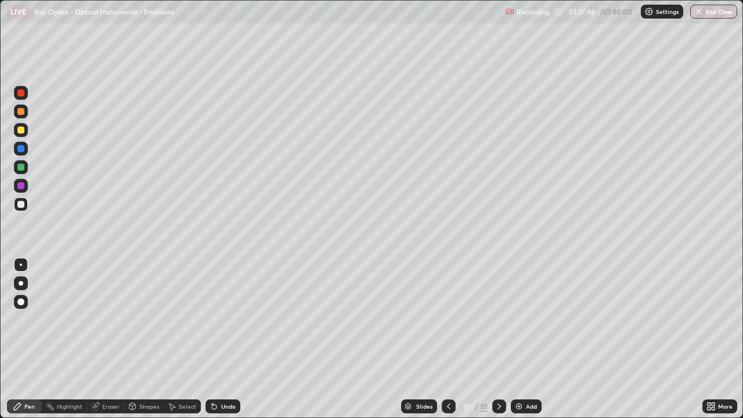
click at [21, 147] on div at bounding box center [20, 148] width 7 height 7
click at [22, 186] on div at bounding box center [20, 185] width 7 height 7
click at [19, 112] on div at bounding box center [20, 111] width 7 height 7
click at [19, 167] on div at bounding box center [20, 167] width 7 height 7
click at [18, 113] on div at bounding box center [20, 111] width 7 height 7
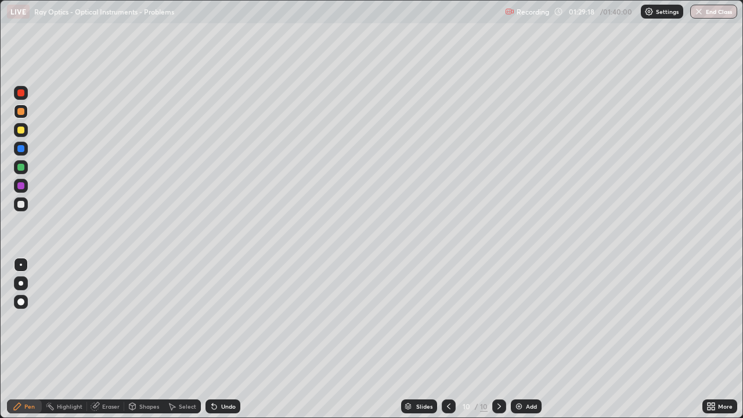
click at [21, 207] on div at bounding box center [20, 204] width 7 height 7
click at [23, 114] on div at bounding box center [20, 111] width 7 height 7
click at [527, 339] on div "Add" at bounding box center [531, 406] width 11 height 6
click at [21, 201] on div at bounding box center [20, 204] width 7 height 7
click at [228, 339] on div "Undo" at bounding box center [228, 406] width 15 height 6
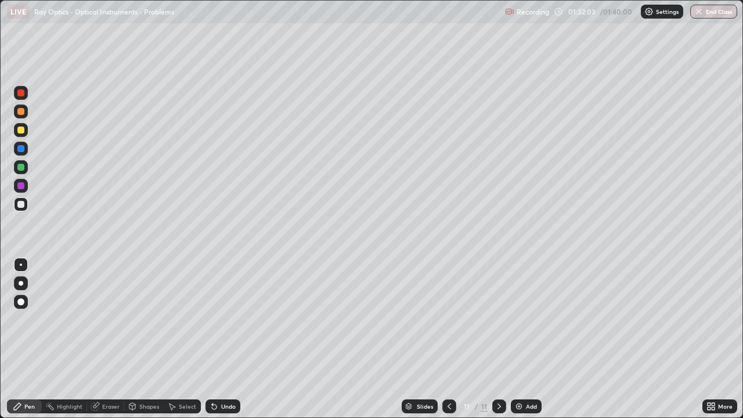
click at [229, 339] on div "Undo" at bounding box center [228, 406] width 15 height 6
click at [222, 339] on div "Undo" at bounding box center [228, 406] width 15 height 6
click at [221, 339] on div "Undo" at bounding box center [228, 406] width 15 height 6
click at [16, 164] on div at bounding box center [21, 167] width 14 height 14
click at [20, 131] on div at bounding box center [20, 130] width 7 height 7
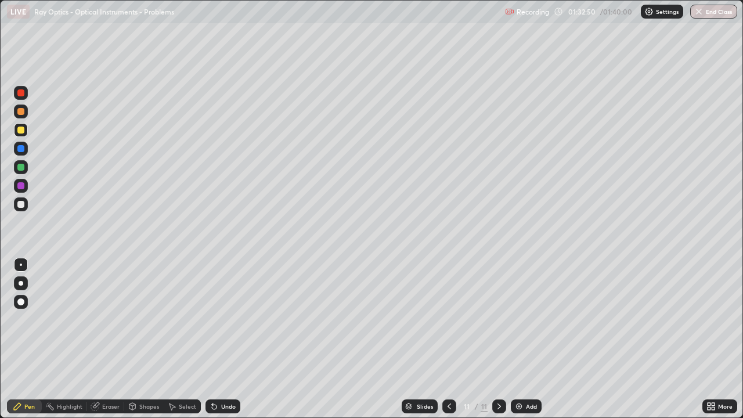
click at [21, 172] on div at bounding box center [21, 167] width 14 height 14
click at [20, 129] on div at bounding box center [20, 130] width 7 height 7
click at [21, 169] on div at bounding box center [20, 167] width 7 height 7
click at [232, 339] on div "Undo" at bounding box center [228, 406] width 15 height 6
click at [21, 149] on div at bounding box center [20, 148] width 7 height 7
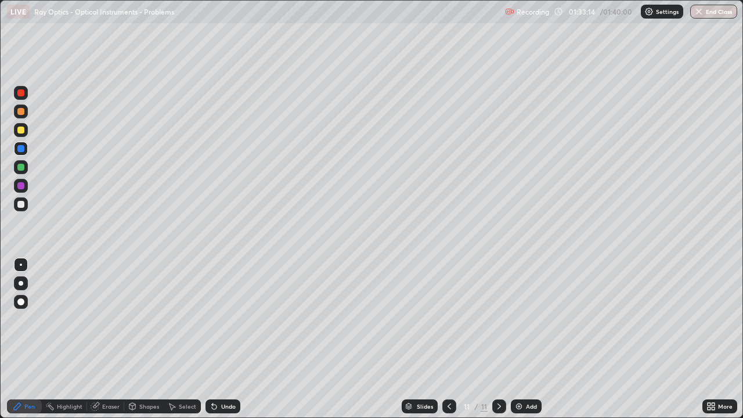
click at [20, 168] on div at bounding box center [20, 167] width 7 height 7
click at [23, 205] on div at bounding box center [20, 204] width 7 height 7
click at [21, 111] on div at bounding box center [20, 111] width 7 height 7
click at [22, 203] on div at bounding box center [20, 204] width 7 height 7
click at [226, 339] on div "Undo" at bounding box center [228, 406] width 15 height 6
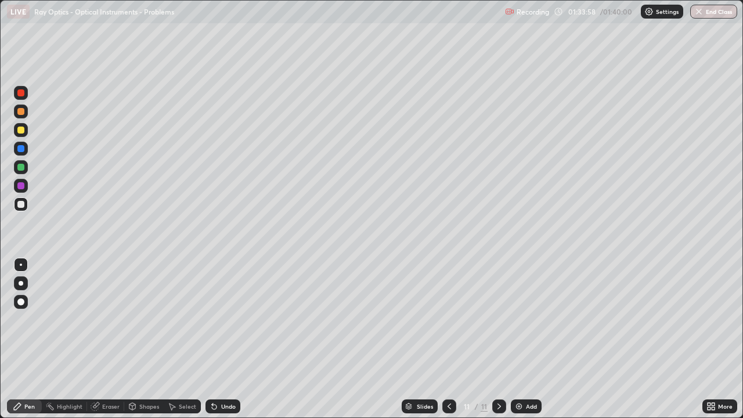
click at [223, 339] on div "Undo" at bounding box center [228, 406] width 15 height 6
click at [21, 166] on div at bounding box center [20, 167] width 7 height 7
click at [230, 339] on div "Undo" at bounding box center [228, 406] width 15 height 6
click at [231, 339] on div "Undo" at bounding box center [228, 406] width 15 height 6
click at [103, 339] on div "Eraser" at bounding box center [110, 406] width 17 height 6
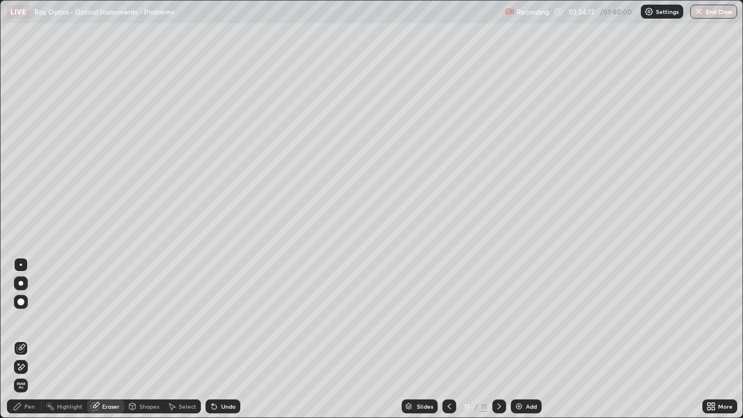
click at [35, 339] on div "Pen" at bounding box center [24, 406] width 35 height 14
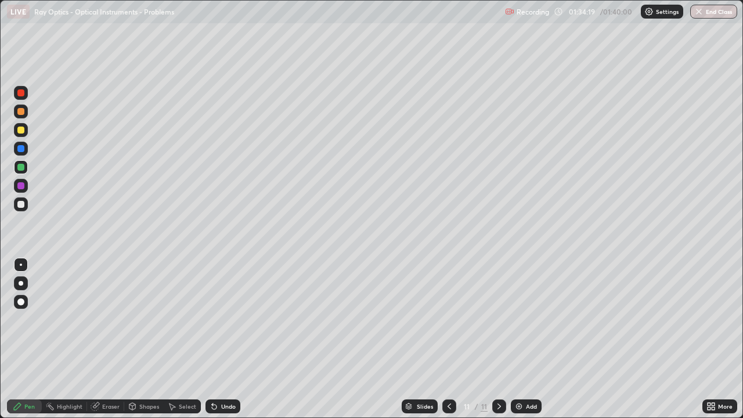
click at [21, 132] on div at bounding box center [20, 130] width 7 height 7
click at [19, 169] on div at bounding box center [20, 167] width 7 height 7
click at [232, 339] on div "Undo" at bounding box center [222, 406] width 35 height 14
click at [23, 148] on div at bounding box center [20, 148] width 7 height 7
click at [21, 168] on div at bounding box center [20, 167] width 7 height 7
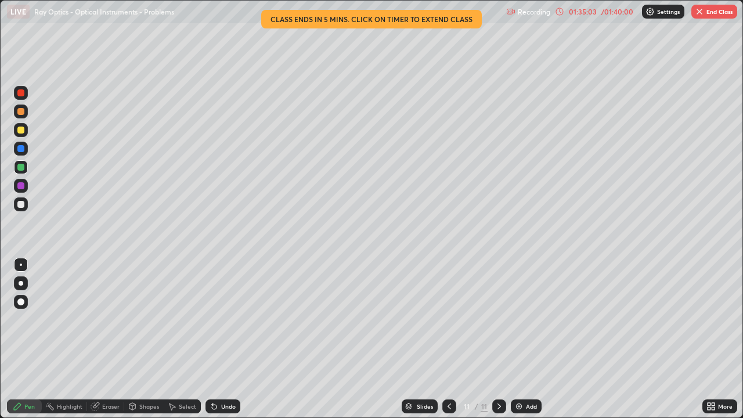
click at [19, 131] on div at bounding box center [20, 130] width 7 height 7
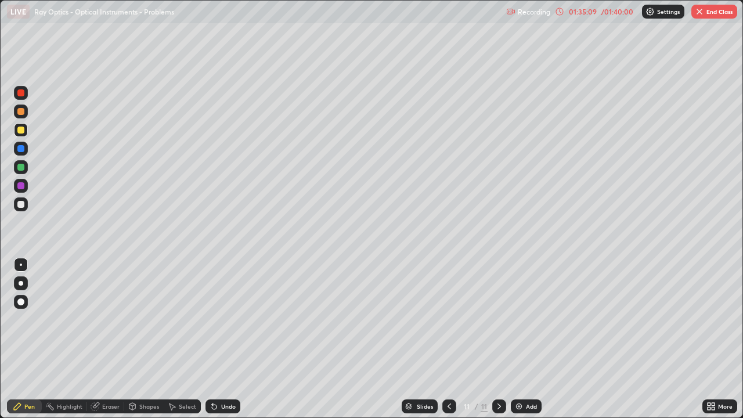
click at [17, 168] on div at bounding box center [21, 167] width 14 height 14
click at [23, 113] on div at bounding box center [20, 111] width 7 height 7
click at [584, 10] on div "01:35:23" at bounding box center [583, 11] width 33 height 7
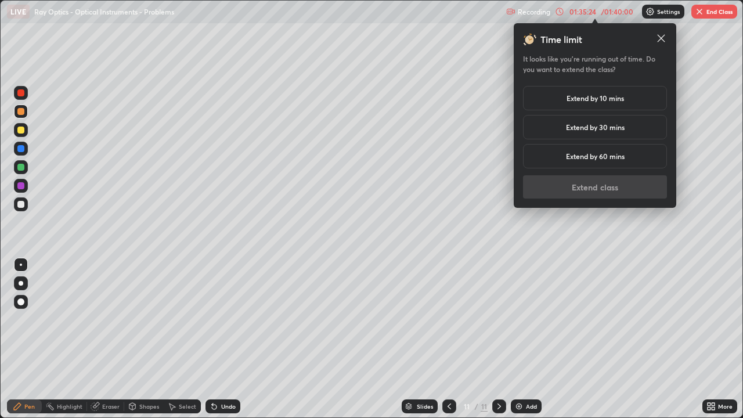
click at [580, 99] on h5 "Extend by 10 mins" at bounding box center [595, 98] width 57 height 10
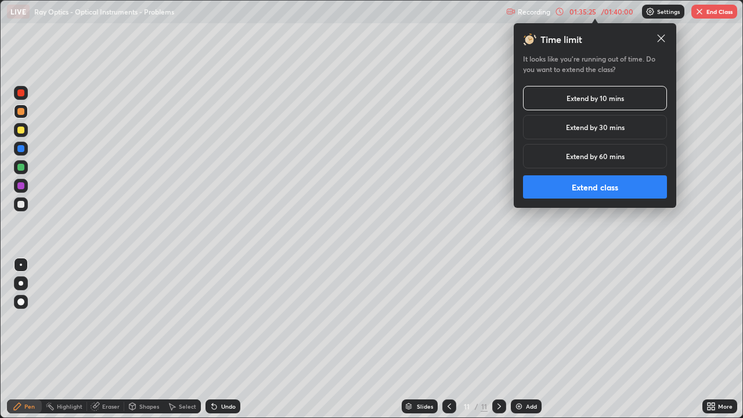
click at [580, 186] on button "Extend class" at bounding box center [595, 186] width 144 height 23
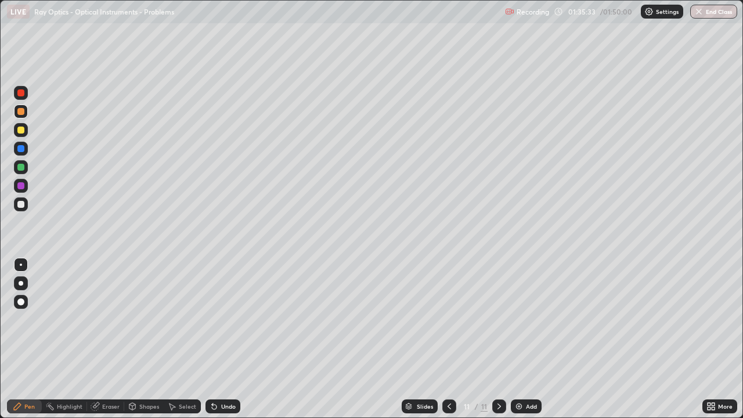
click at [20, 202] on div at bounding box center [20, 204] width 7 height 7
click at [23, 206] on div at bounding box center [20, 204] width 7 height 7
click at [228, 339] on div "Undo" at bounding box center [222, 406] width 35 height 14
click at [21, 165] on div at bounding box center [20, 167] width 7 height 7
click at [228, 339] on div "Undo" at bounding box center [228, 406] width 15 height 6
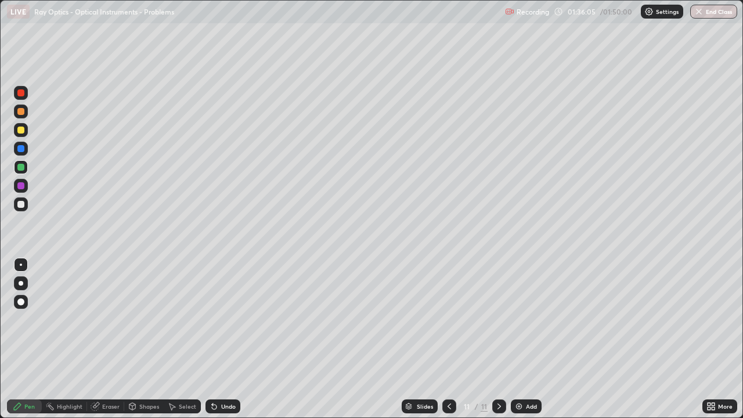
click at [19, 145] on div at bounding box center [20, 148] width 7 height 7
click at [21, 132] on div at bounding box center [20, 130] width 7 height 7
click at [24, 207] on div at bounding box center [21, 204] width 14 height 14
click at [19, 131] on div at bounding box center [20, 130] width 7 height 7
click at [20, 205] on div at bounding box center [20, 204] width 7 height 7
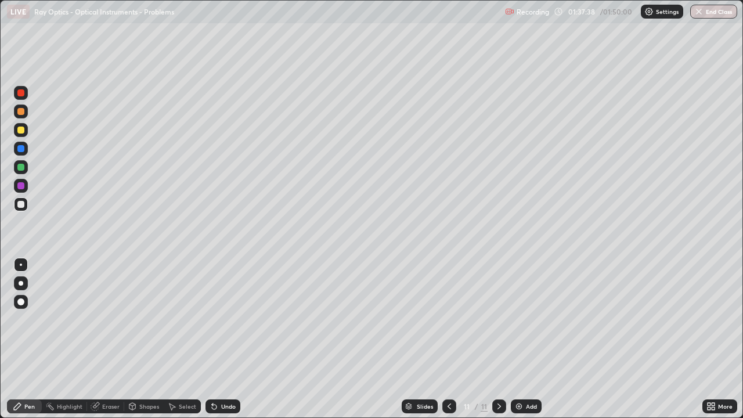
click at [222, 339] on div "Undo" at bounding box center [228, 406] width 15 height 6
click at [21, 130] on div at bounding box center [20, 130] width 7 height 7
click at [21, 205] on div at bounding box center [20, 204] width 7 height 7
click at [21, 149] on div at bounding box center [20, 148] width 7 height 7
click at [23, 113] on div at bounding box center [20, 111] width 7 height 7
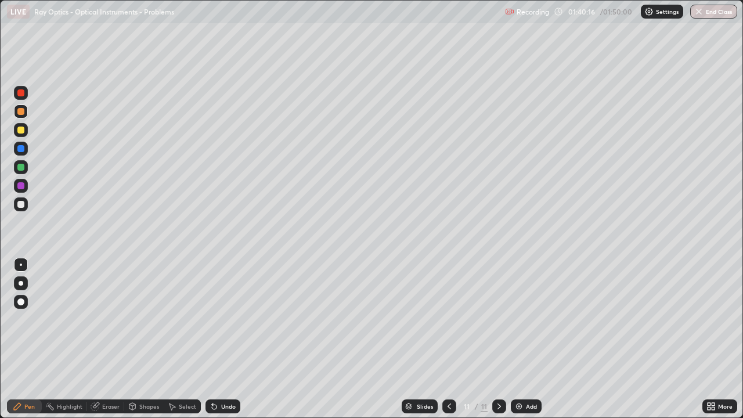
click at [526, 339] on div "Add" at bounding box center [531, 406] width 11 height 6
click at [22, 132] on div at bounding box center [20, 130] width 7 height 7
click at [448, 339] on icon at bounding box center [449, 406] width 9 height 9
click at [21, 149] on div at bounding box center [20, 148] width 7 height 7
click at [227, 339] on div "Undo" at bounding box center [228, 406] width 15 height 6
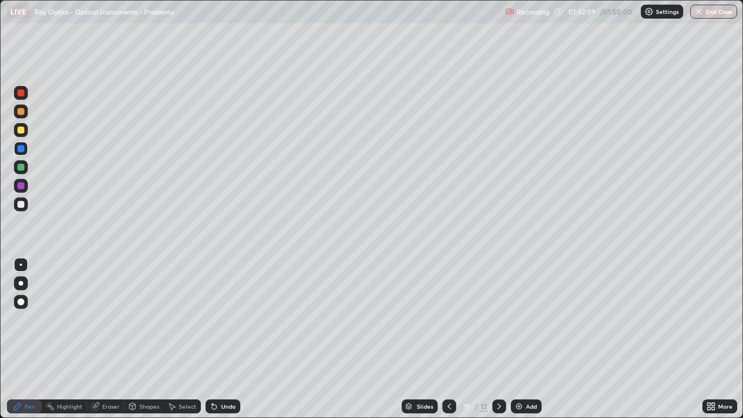
click at [223, 339] on div "Undo" at bounding box center [228, 406] width 15 height 6
click at [497, 339] on icon at bounding box center [499, 406] width 9 height 9
click at [20, 132] on div at bounding box center [20, 130] width 7 height 7
click at [26, 208] on div at bounding box center [21, 204] width 14 height 14
click at [20, 164] on div at bounding box center [20, 167] width 7 height 7
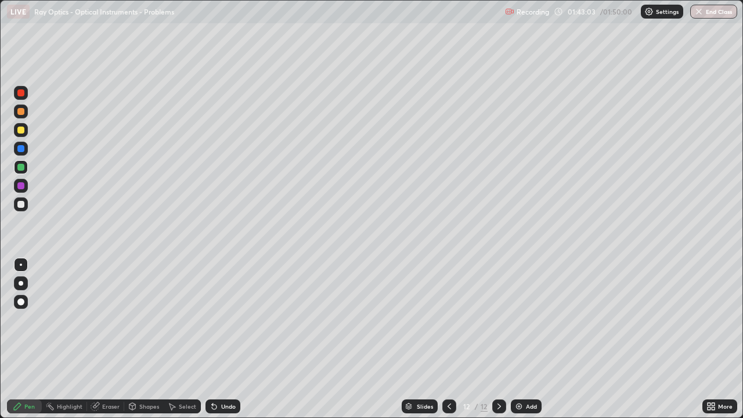
click at [219, 339] on div "Undo" at bounding box center [222, 406] width 35 height 14
click at [20, 132] on div at bounding box center [20, 130] width 7 height 7
click at [217, 339] on icon at bounding box center [214, 406] width 9 height 9
click at [226, 339] on div "Undo" at bounding box center [228, 406] width 15 height 6
click at [21, 167] on div at bounding box center [20, 167] width 7 height 7
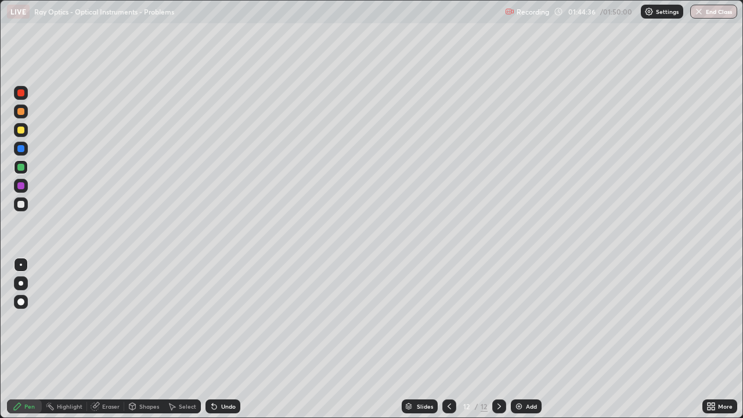
click at [223, 339] on div "Undo" at bounding box center [228, 406] width 15 height 6
click at [19, 150] on div at bounding box center [20, 148] width 7 height 7
click at [24, 166] on div at bounding box center [20, 167] width 7 height 7
click at [20, 161] on div at bounding box center [21, 167] width 14 height 14
click at [23, 205] on div at bounding box center [20, 204] width 7 height 7
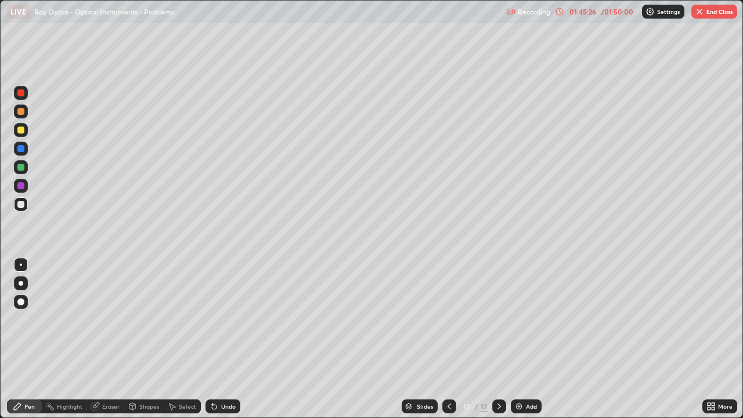
click at [228, 339] on div "Undo" at bounding box center [228, 406] width 15 height 6
click at [226, 339] on div "Undo" at bounding box center [228, 406] width 15 height 6
click at [225, 339] on div "Undo" at bounding box center [228, 406] width 15 height 6
click at [223, 339] on div "Undo" at bounding box center [222, 406] width 35 height 14
click at [221, 339] on div "Undo" at bounding box center [228, 406] width 15 height 6
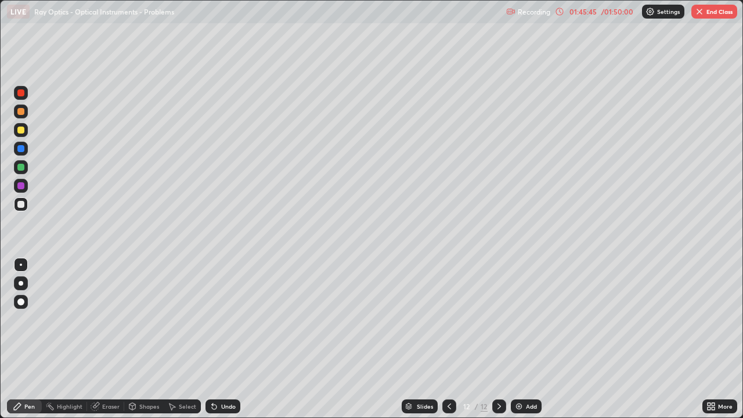
click at [22, 131] on div at bounding box center [20, 130] width 7 height 7
click at [448, 339] on icon at bounding box center [449, 406] width 9 height 9
click at [497, 339] on icon at bounding box center [499, 406] width 9 height 9
click at [448, 339] on icon at bounding box center [449, 406] width 9 height 9
click at [499, 339] on icon at bounding box center [499, 406] width 9 height 9
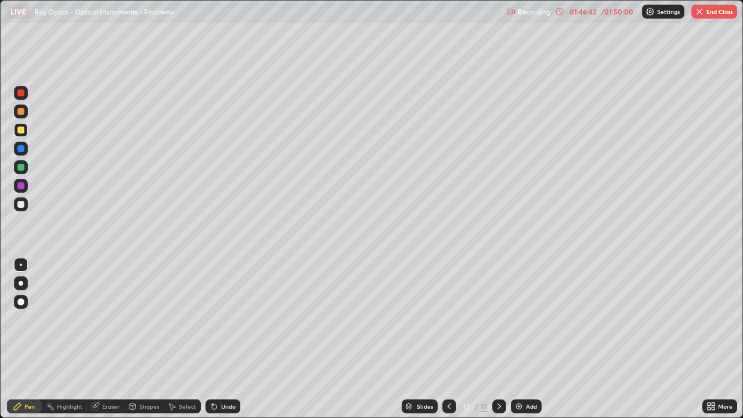
click at [228, 339] on div "Undo" at bounding box center [228, 406] width 15 height 6
click at [448, 339] on icon at bounding box center [449, 406] width 9 height 9
click at [450, 339] on icon at bounding box center [449, 406] width 9 height 9
click at [449, 339] on icon at bounding box center [449, 406] width 9 height 9
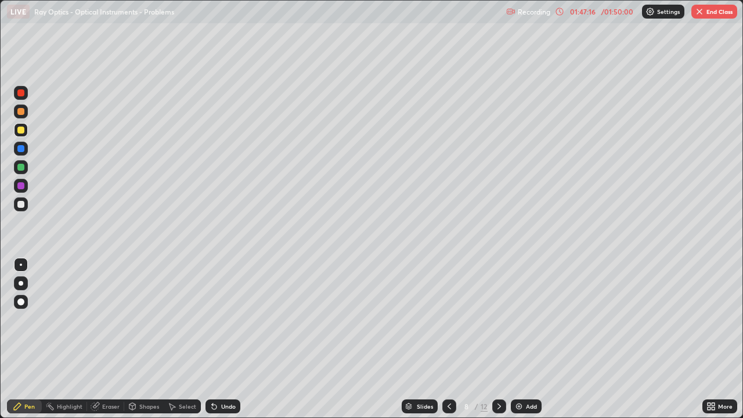
click at [498, 339] on icon at bounding box center [499, 406] width 9 height 9
click at [499, 339] on icon at bounding box center [499, 406] width 9 height 9
click at [448, 339] on icon at bounding box center [449, 406] width 9 height 9
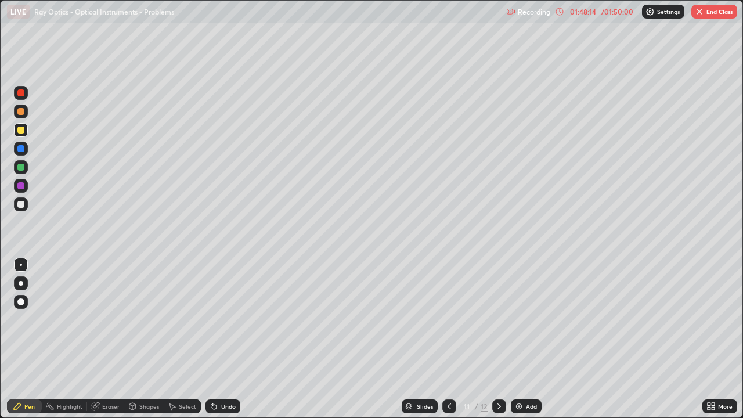
click at [449, 339] on icon at bounding box center [449, 406] width 9 height 9
click at [448, 339] on icon at bounding box center [449, 406] width 9 height 9
click at [446, 339] on icon at bounding box center [449, 406] width 9 height 9
click at [449, 339] on icon at bounding box center [449, 406] width 9 height 9
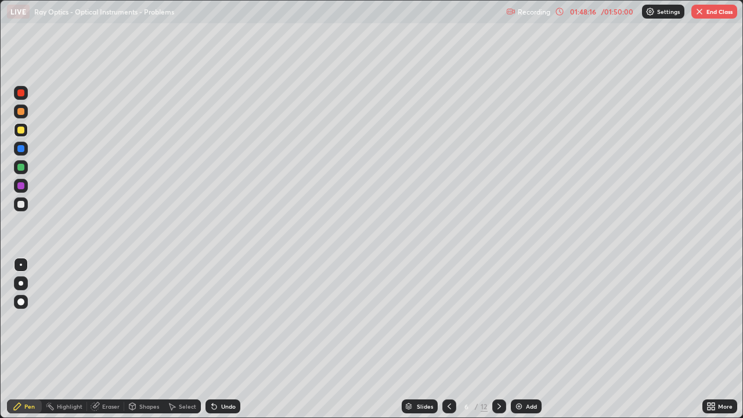
click at [447, 339] on icon at bounding box center [449, 406] width 9 height 9
click at [446, 339] on icon at bounding box center [449, 406] width 9 height 9
click at [448, 339] on icon at bounding box center [449, 406] width 3 height 6
click at [497, 339] on icon at bounding box center [499, 406] width 9 height 9
click at [495, 339] on icon at bounding box center [499, 406] width 9 height 9
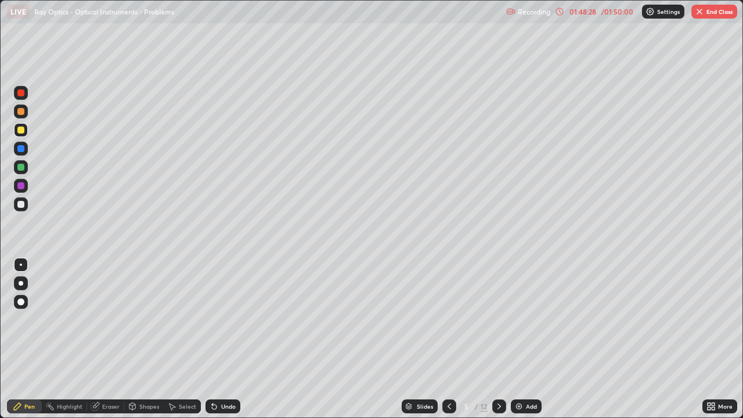
click at [496, 339] on icon at bounding box center [499, 406] width 9 height 9
click at [497, 339] on icon at bounding box center [499, 406] width 9 height 9
click at [498, 339] on icon at bounding box center [499, 406] width 9 height 9
click at [448, 339] on icon at bounding box center [449, 406] width 9 height 9
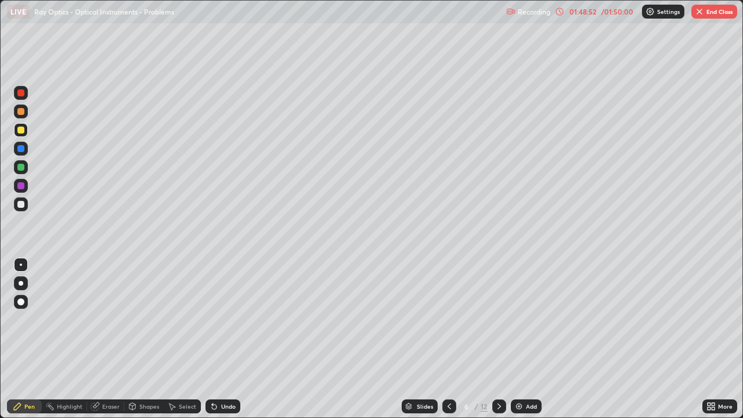
click at [498, 339] on icon at bounding box center [499, 406] width 9 height 9
click at [497, 339] on icon at bounding box center [499, 406] width 9 height 9
click at [495, 339] on div at bounding box center [499, 406] width 14 height 14
click at [502, 339] on icon at bounding box center [499, 406] width 9 height 9
click at [492, 339] on div at bounding box center [499, 406] width 14 height 14
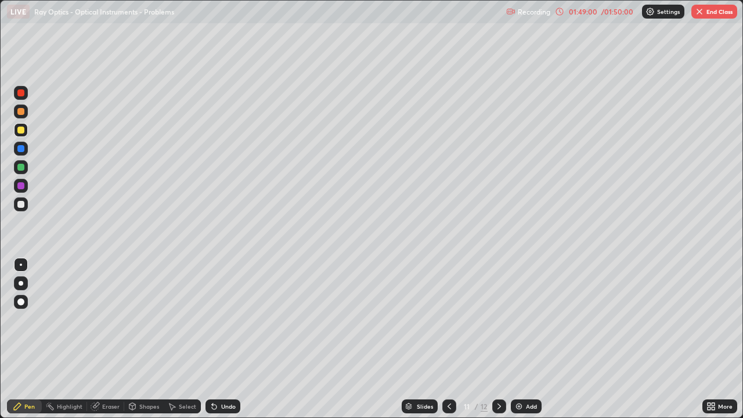
click at [496, 339] on icon at bounding box center [499, 406] width 9 height 9
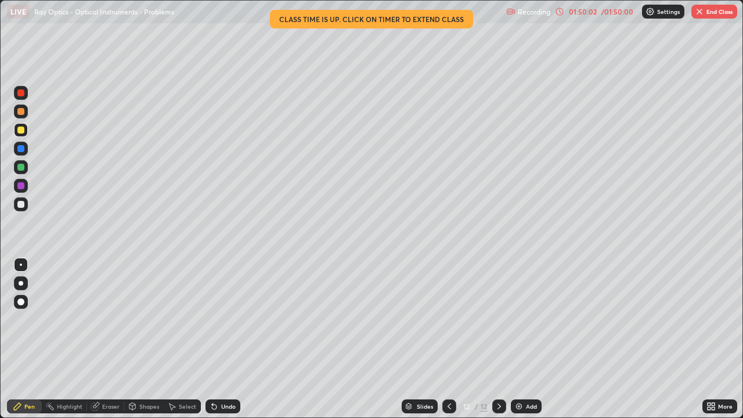
click at [712, 12] on button "End Class" at bounding box center [714, 12] width 46 height 14
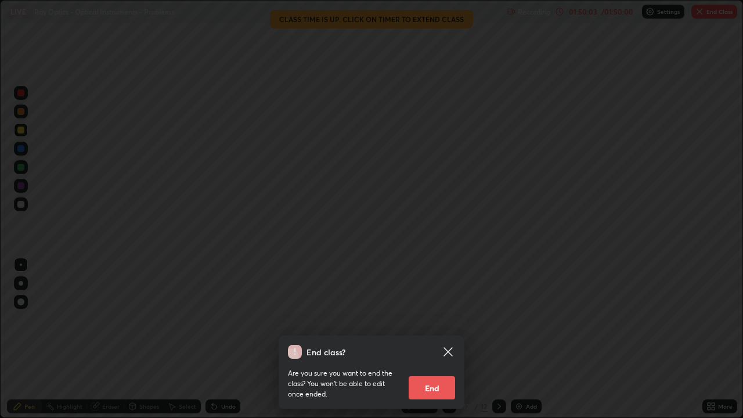
click at [435, 339] on button "End" at bounding box center [432, 387] width 46 height 23
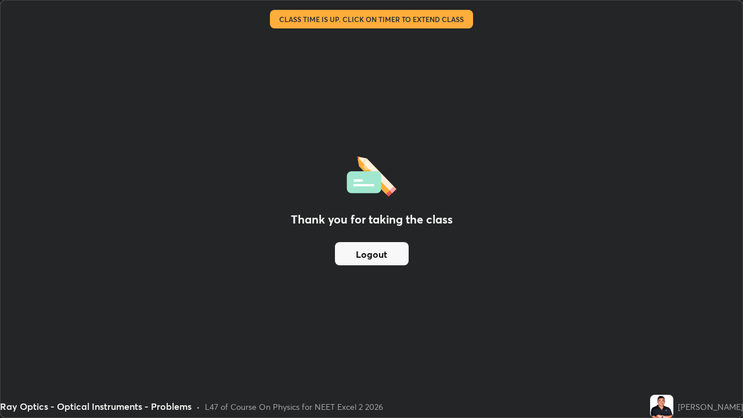
click at [401, 253] on button "Logout" at bounding box center [372, 253] width 74 height 23
